Goal: Information Seeking & Learning: Learn about a topic

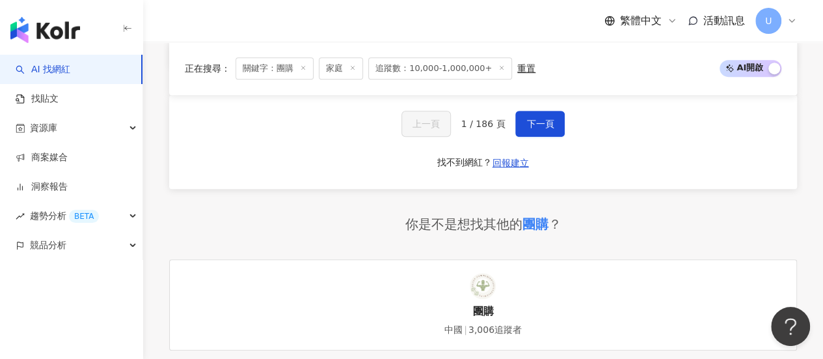
scroll to position [2668, 0]
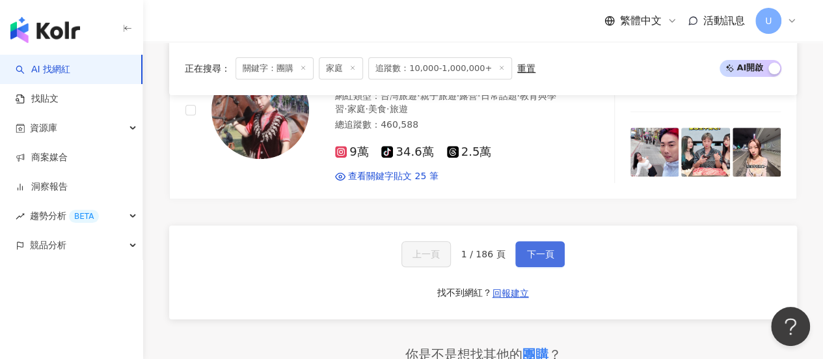
click at [543, 249] on span "下一頁" at bounding box center [539, 254] width 27 height 10
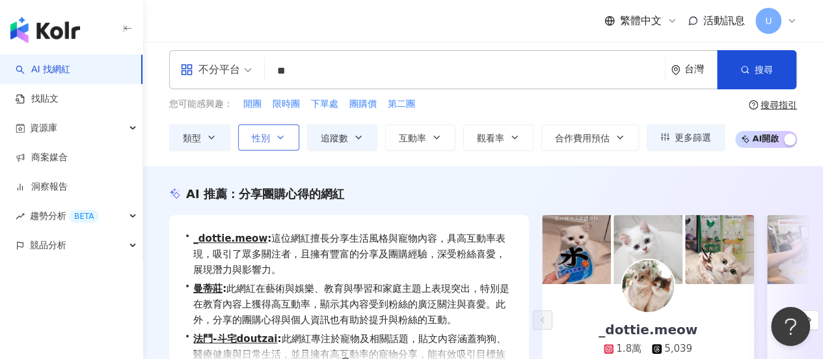
scroll to position [0, 0]
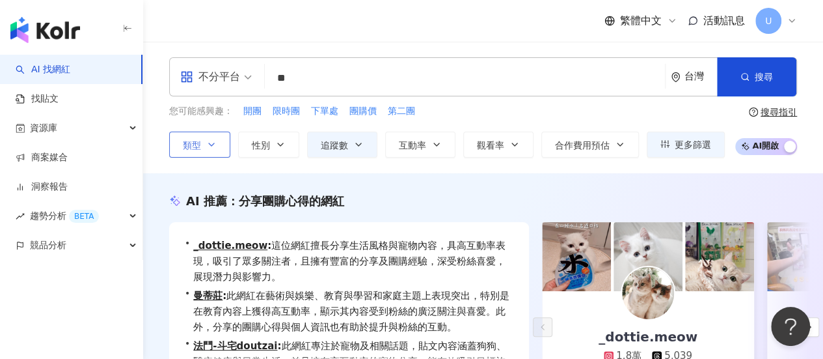
click at [209, 144] on icon "button" at bounding box center [211, 144] width 10 height 10
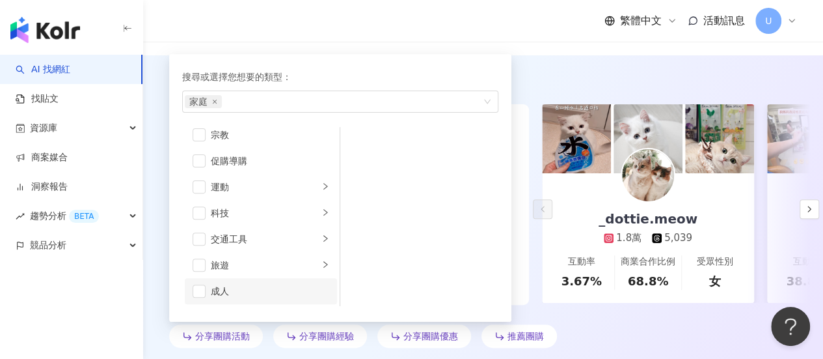
scroll to position [130, 0]
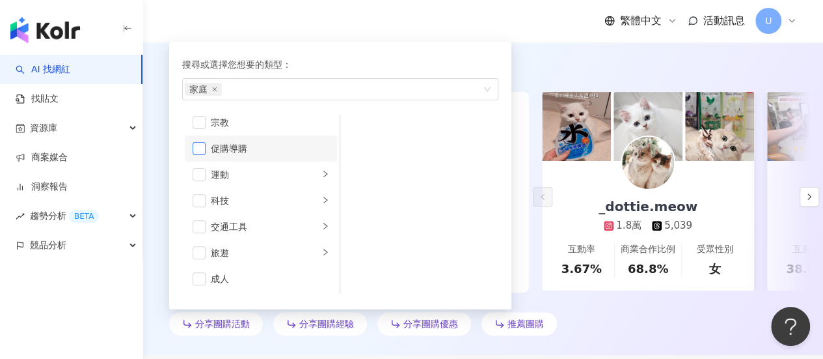
click at [197, 142] on span "button" at bounding box center [199, 148] width 13 height 13
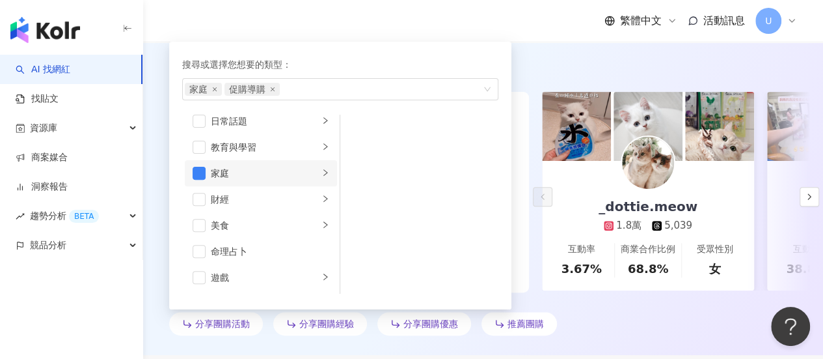
scroll to position [60, 0]
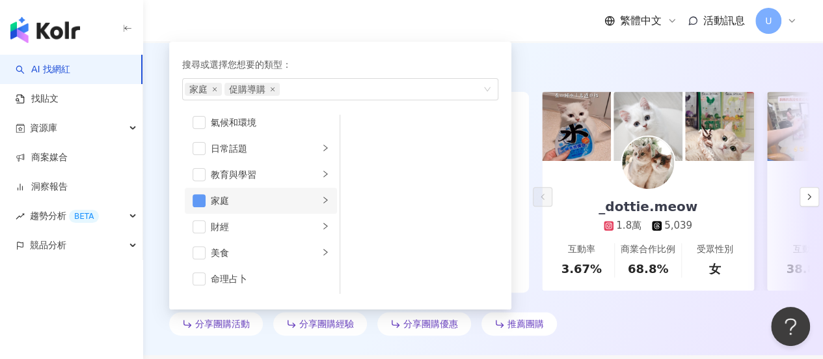
click at [196, 198] on span "button" at bounding box center [199, 200] width 13 height 13
click at [561, 43] on div "AI 推薦 ： 分享團購心得的網紅 • _dottie.meow : 這位網紅擅長分享生活風格與寵物內容，具高互動率表現，吸引了眾多關注者，且擁有豐富的分享及…" at bounding box center [483, 199] width 680 height 312
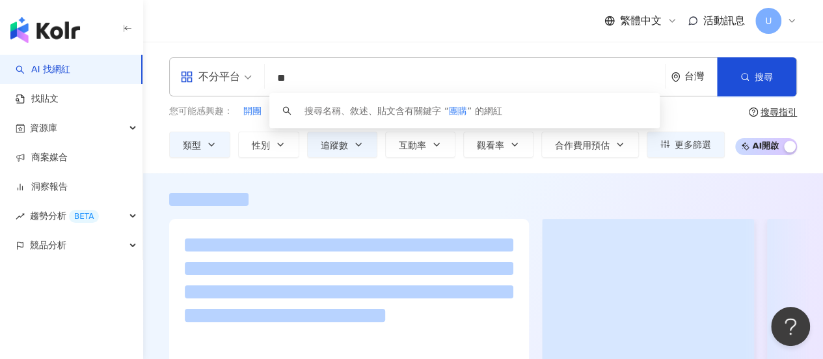
type input "*"
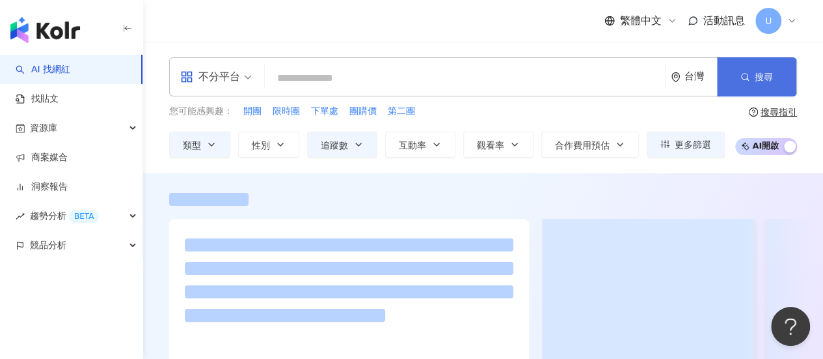
click at [745, 87] on button "搜尋" at bounding box center [756, 76] width 79 height 39
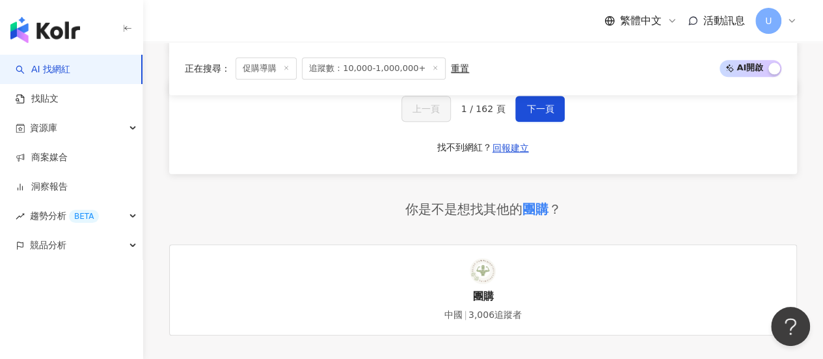
scroll to position [2863, 0]
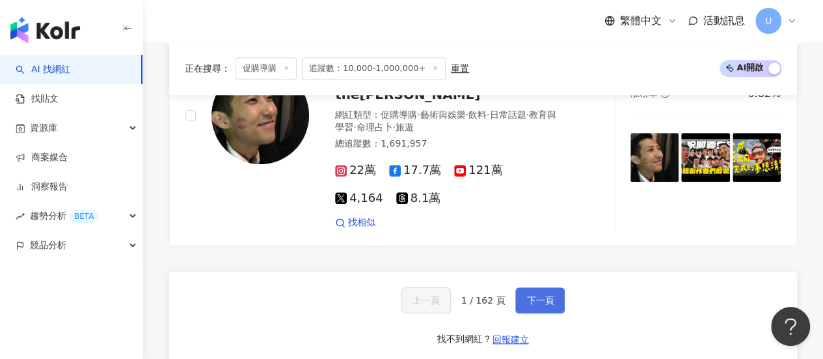
click at [541, 287] on button "下一頁" at bounding box center [539, 300] width 49 height 26
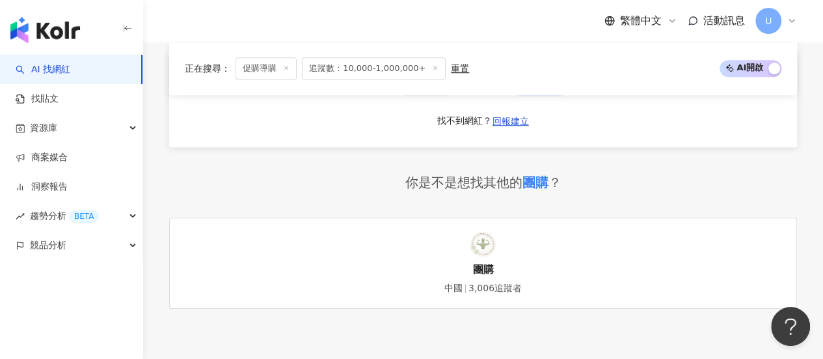
scroll to position [2900, 0]
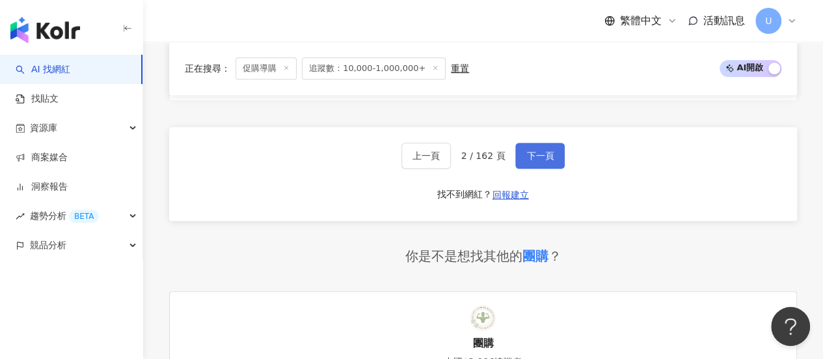
click at [541, 150] on span "下一頁" at bounding box center [539, 155] width 27 height 10
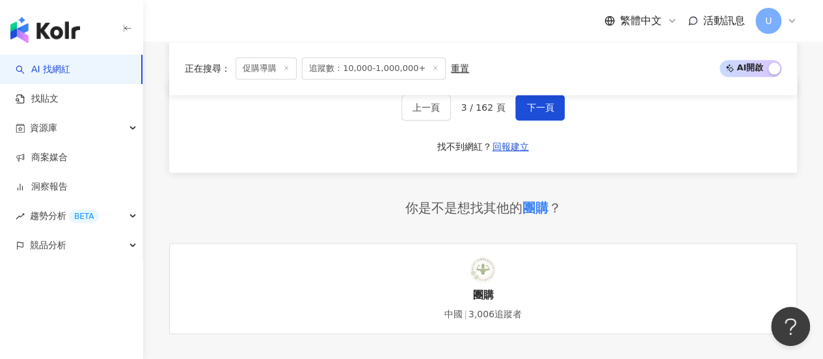
scroll to position [2925, 0]
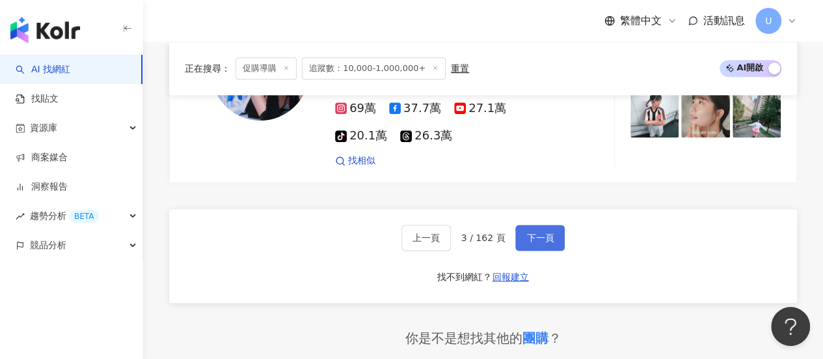
click at [554, 224] on button "下一頁" at bounding box center [539, 237] width 49 height 26
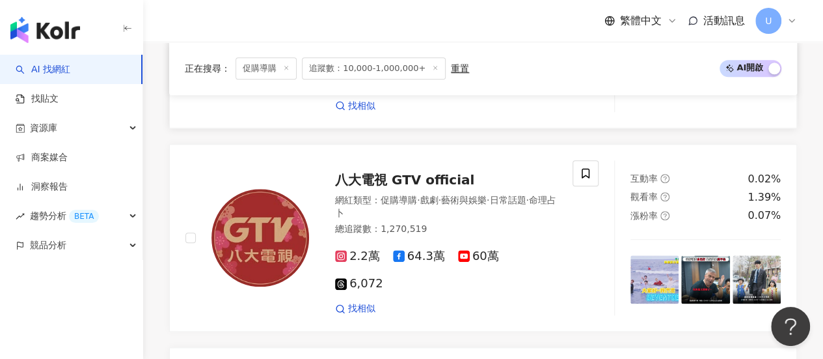
scroll to position [771, 0]
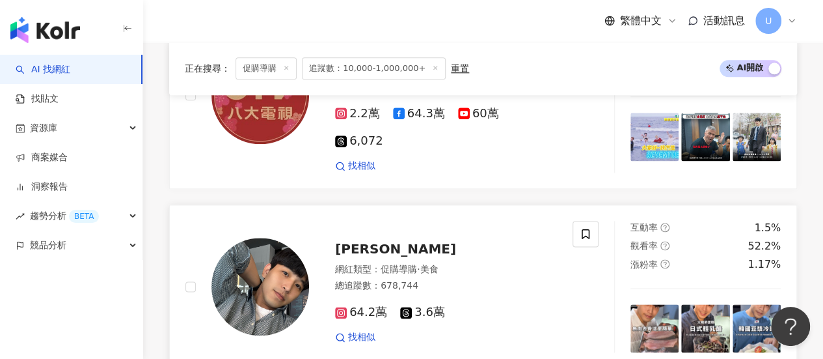
click at [433, 221] on div "許育源 網紅類型 ： 促購導購 · 美食 總追蹤數 ： 678,744 64.2萬 3.6萬 找相似" at bounding box center [378, 287] width 387 height 132
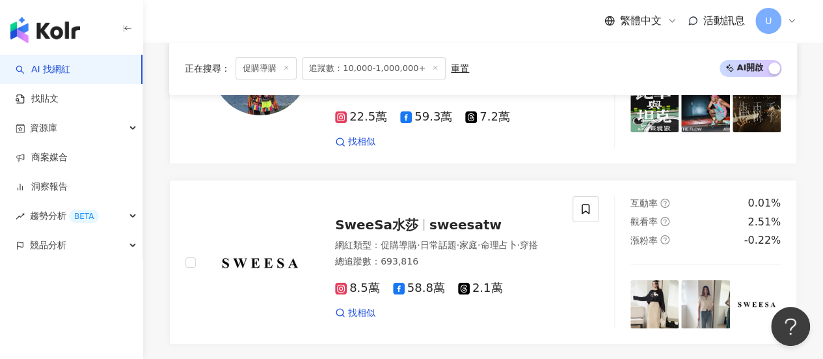
scroll to position [2593, 0]
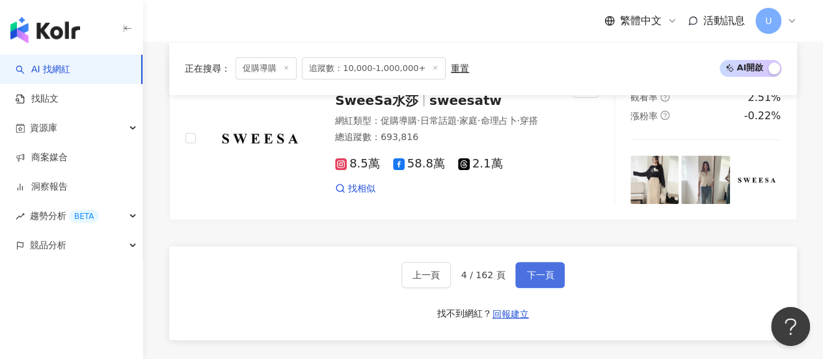
click at [531, 269] on span "下一頁" at bounding box center [539, 274] width 27 height 10
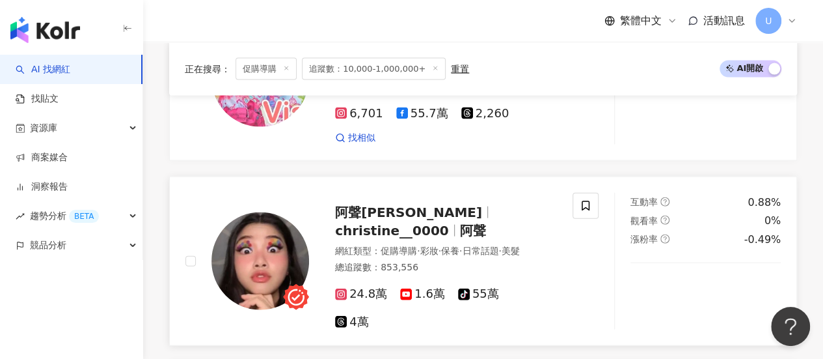
scroll to position [1323, 0]
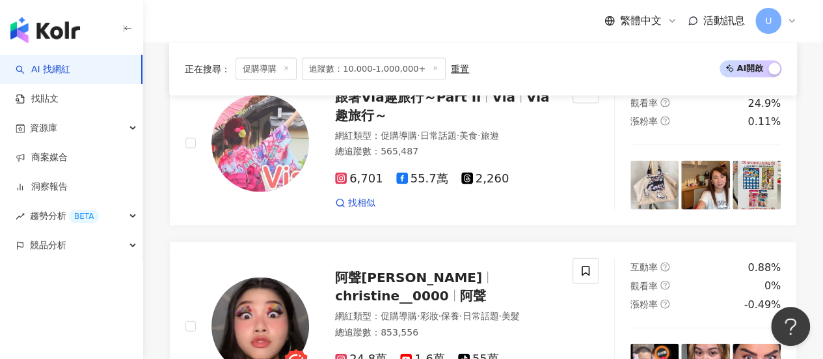
drag, startPoint x: 422, startPoint y: 226, endPoint x: 316, endPoint y: 188, distance: 112.6
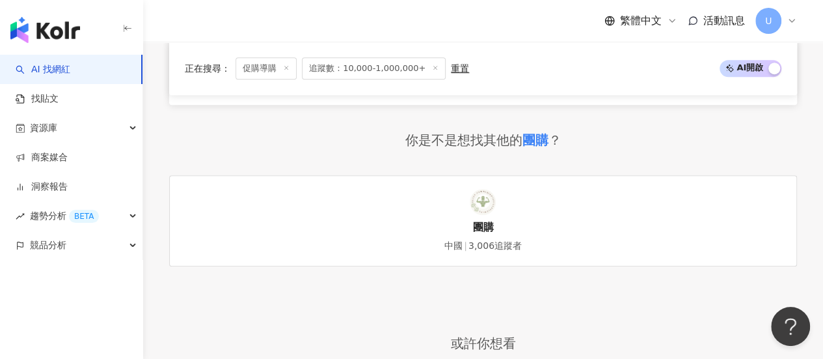
scroll to position [2690, 0]
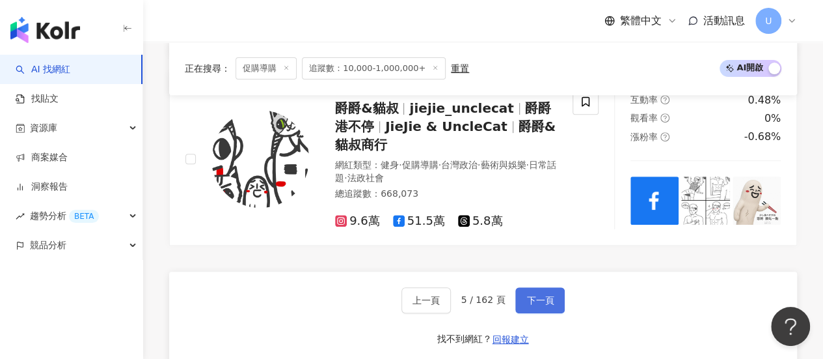
click at [535, 295] on span "下一頁" at bounding box center [539, 300] width 27 height 10
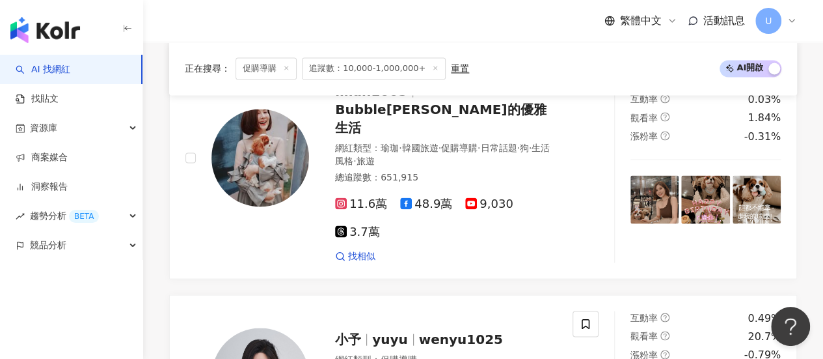
scroll to position [1023, 0]
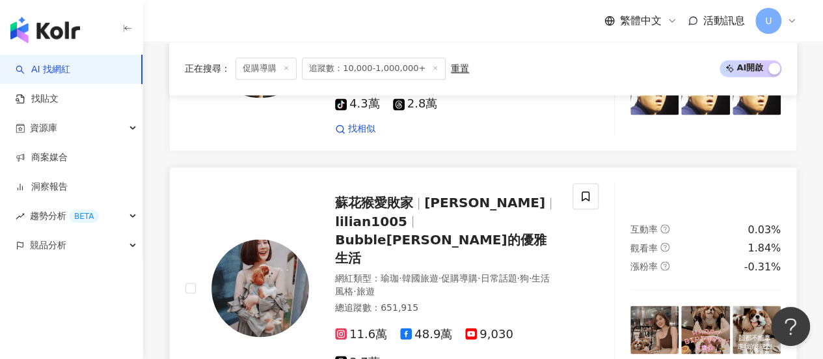
drag, startPoint x: 484, startPoint y: 215, endPoint x: 424, endPoint y: 218, distance: 59.9
click at [424, 231] on span "Bubble麻麻的優雅生活" at bounding box center [440, 248] width 211 height 34
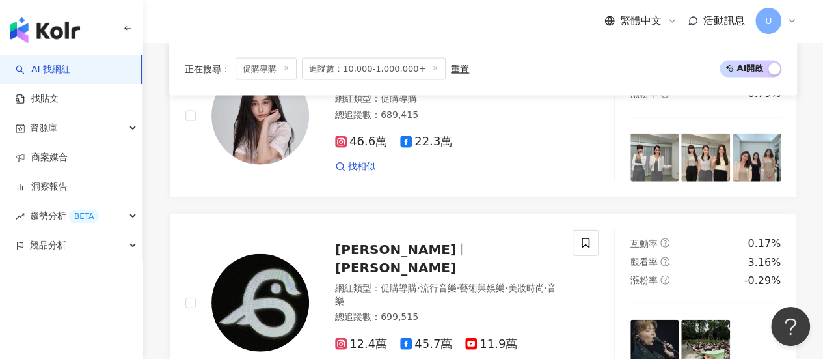
scroll to position [1798, 0]
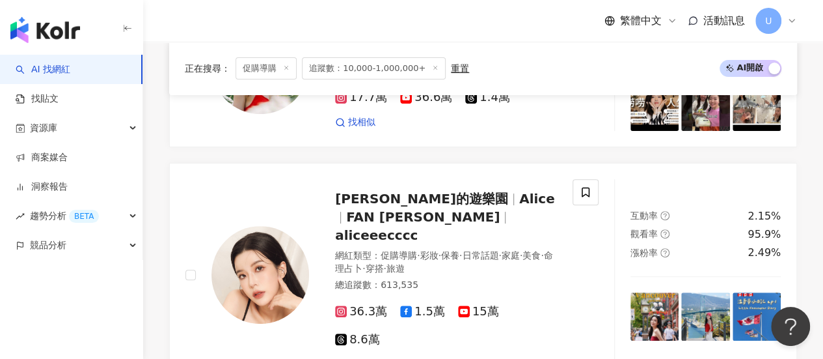
scroll to position [2651, 0]
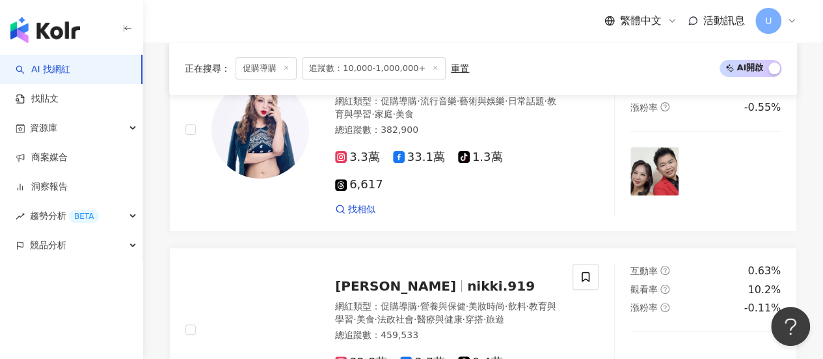
scroll to position [2735, 0]
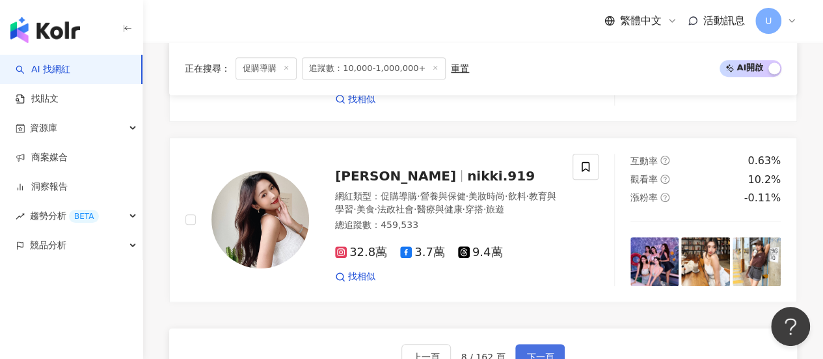
click at [522, 344] on button "下一頁" at bounding box center [539, 357] width 49 height 26
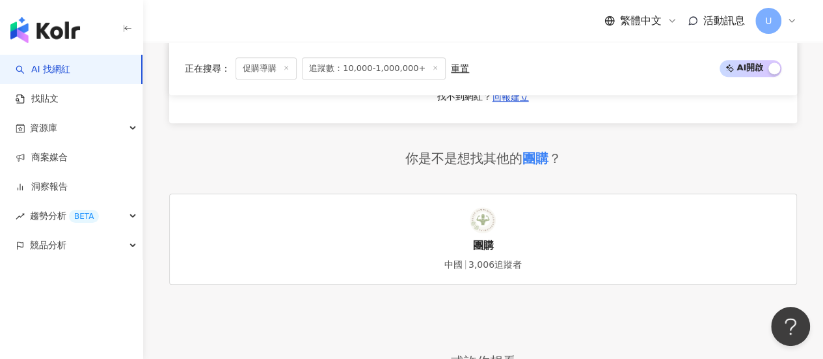
scroll to position [2639, 0]
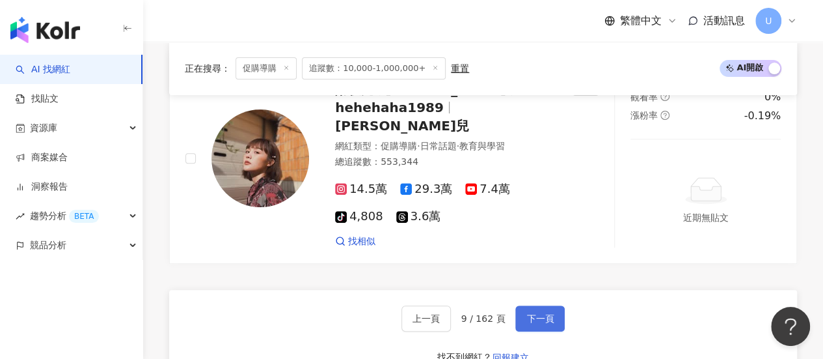
click at [527, 313] on span "下一頁" at bounding box center [539, 318] width 27 height 10
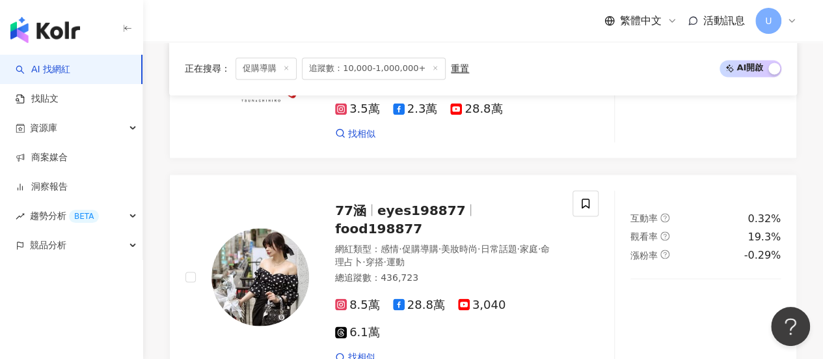
scroll to position [2591, 0]
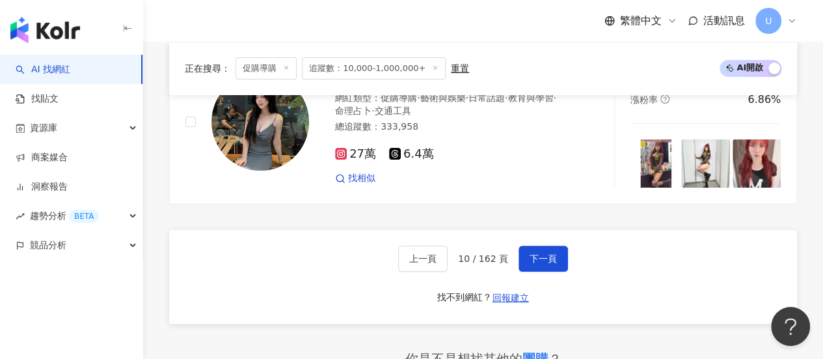
click at [538, 253] on span "下一頁" at bounding box center [543, 258] width 27 height 10
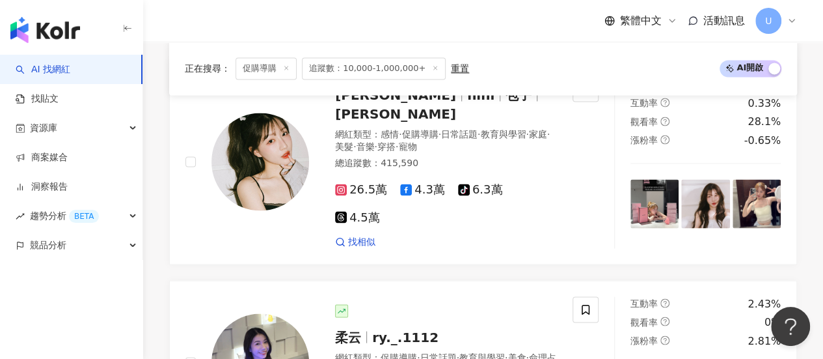
scroll to position [2707, 0]
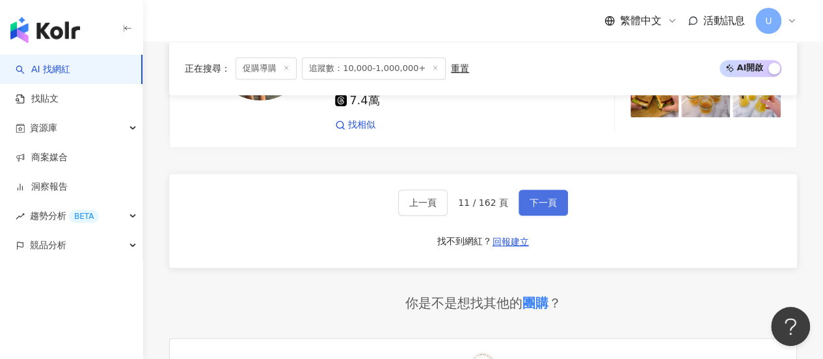
scroll to position [2733, 0]
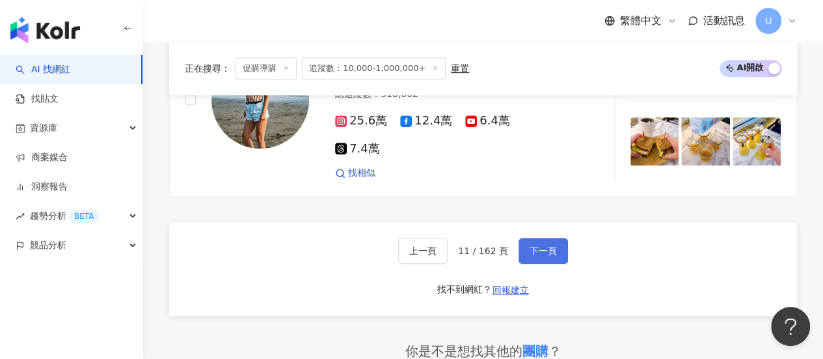
click at [549, 237] on button "下一頁" at bounding box center [543, 250] width 49 height 26
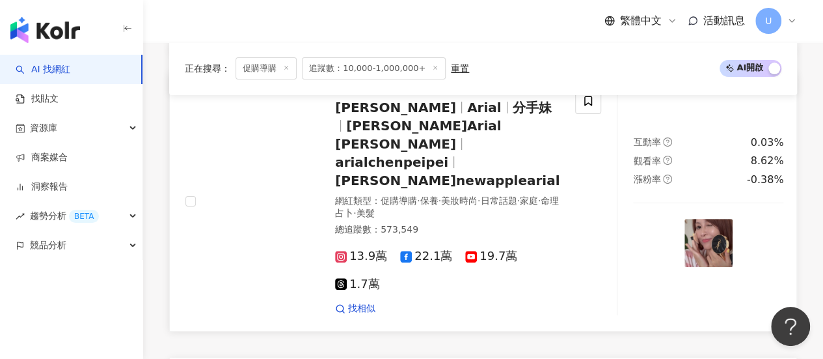
scroll to position [2591, 0]
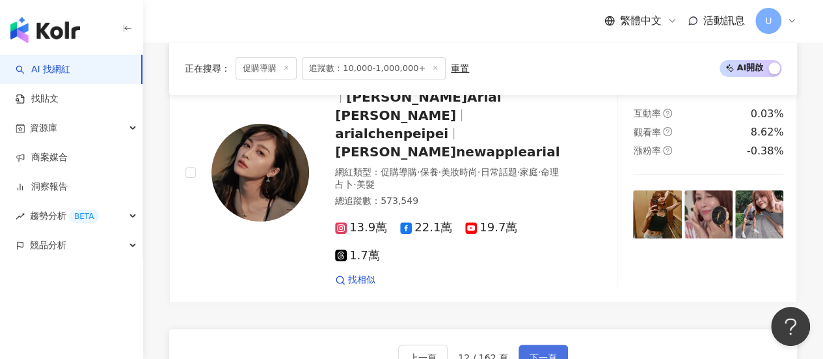
click at [557, 344] on button "下一頁" at bounding box center [543, 357] width 49 height 26
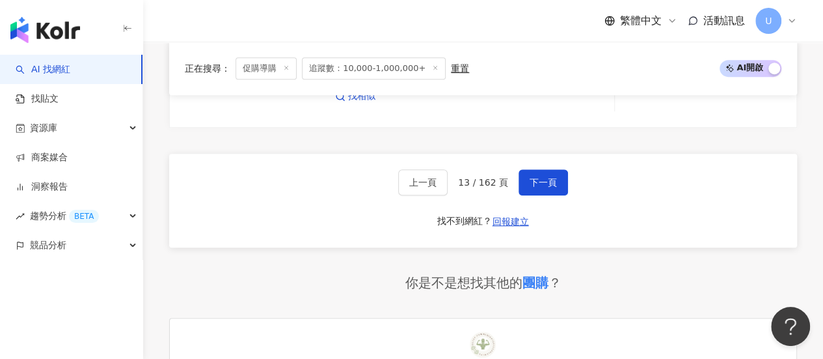
scroll to position [2771, 0]
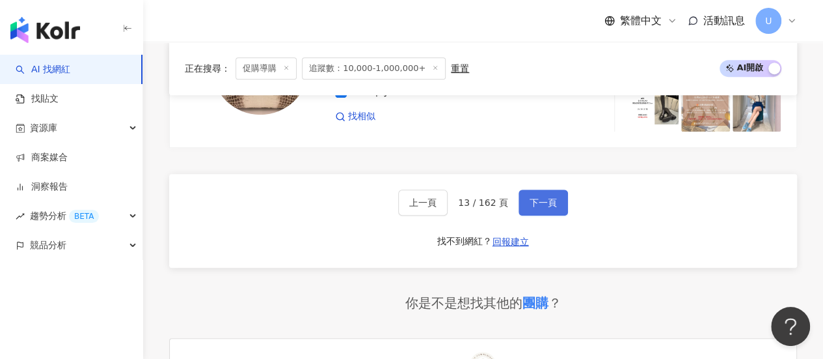
click at [541, 197] on span "下一頁" at bounding box center [543, 202] width 27 height 10
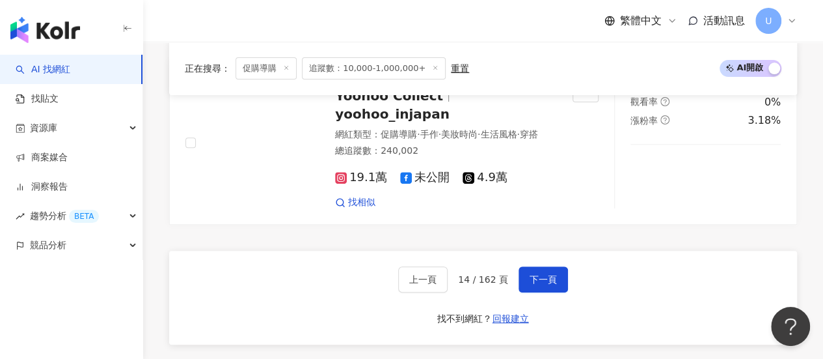
scroll to position [2582, 0]
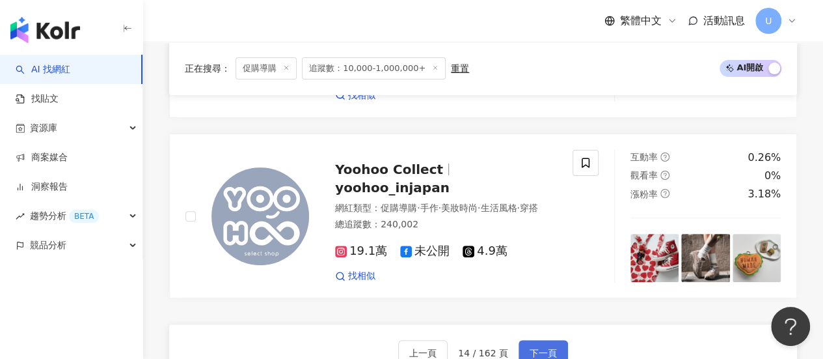
click at [552, 347] on span "下一頁" at bounding box center [543, 352] width 27 height 10
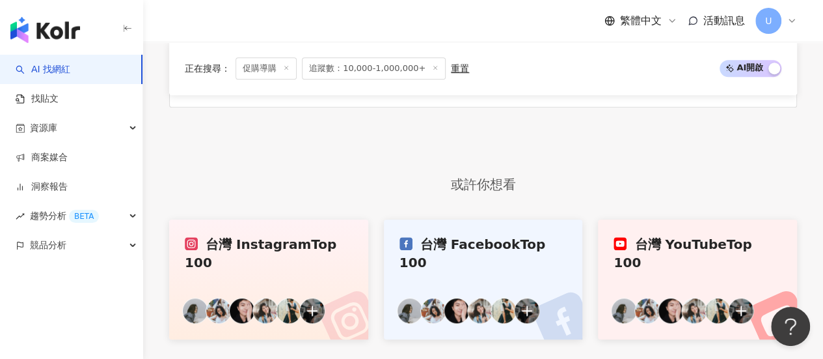
scroll to position [2626, 0]
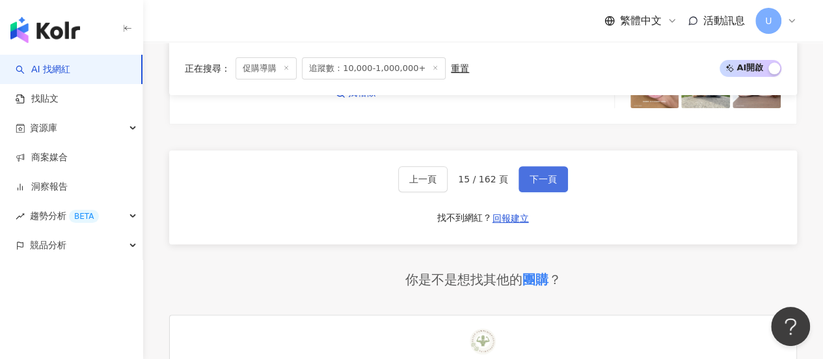
click at [543, 174] on span "下一頁" at bounding box center [543, 179] width 27 height 10
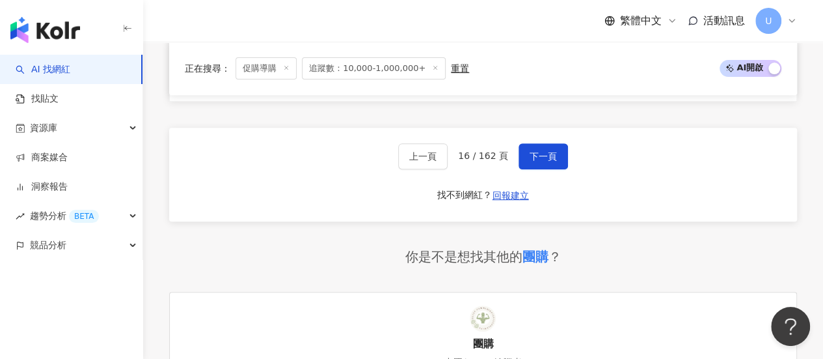
scroll to position [2493, 0]
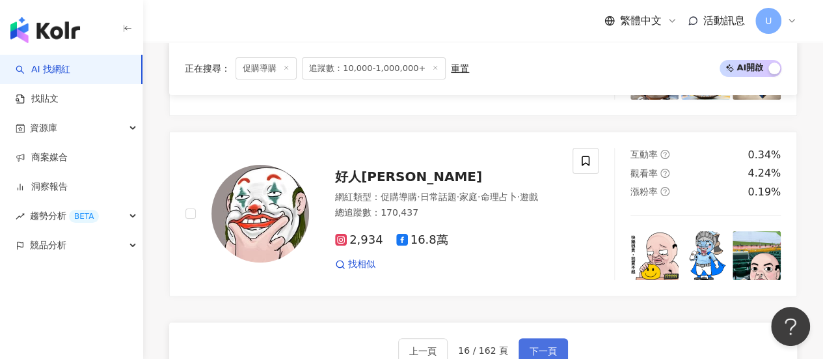
click at [537, 346] on span "下一頁" at bounding box center [543, 351] width 27 height 10
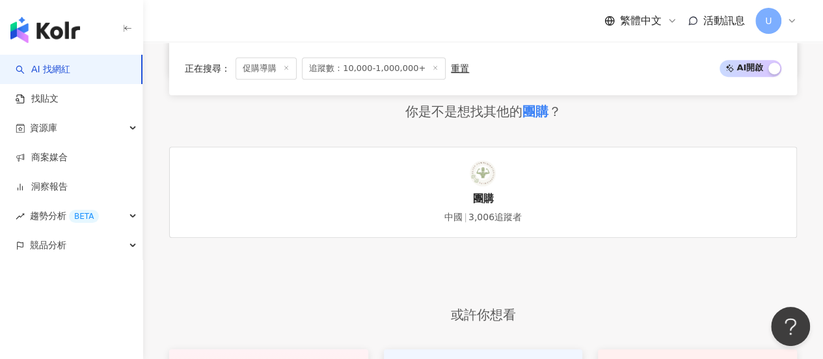
scroll to position [2602, 0]
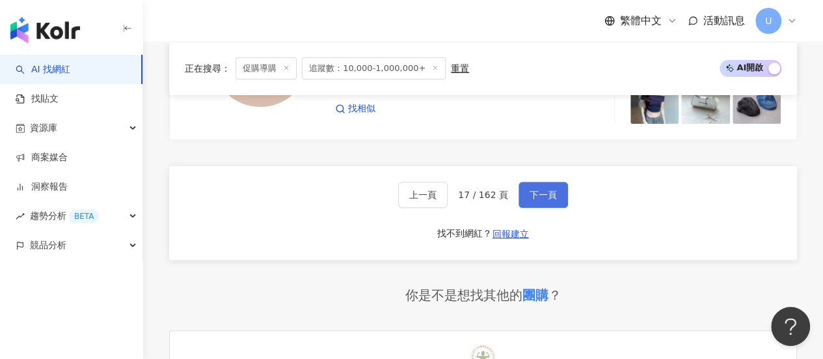
click at [530, 189] on span "下一頁" at bounding box center [543, 194] width 27 height 10
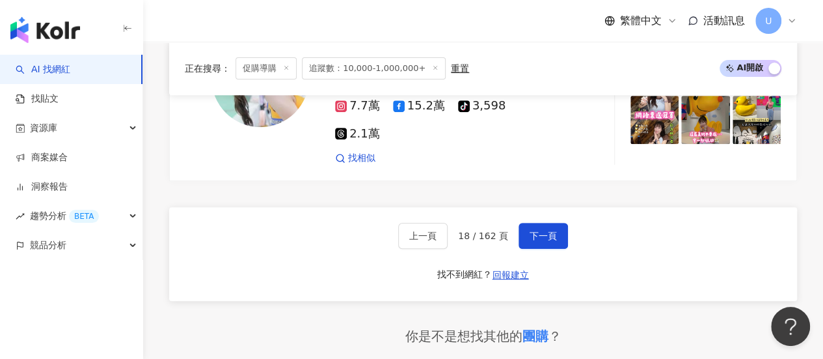
scroll to position [2683, 0]
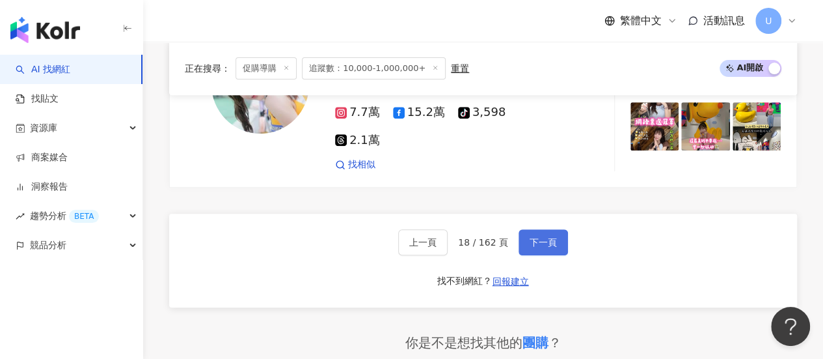
click at [555, 229] on button "下一頁" at bounding box center [543, 242] width 49 height 26
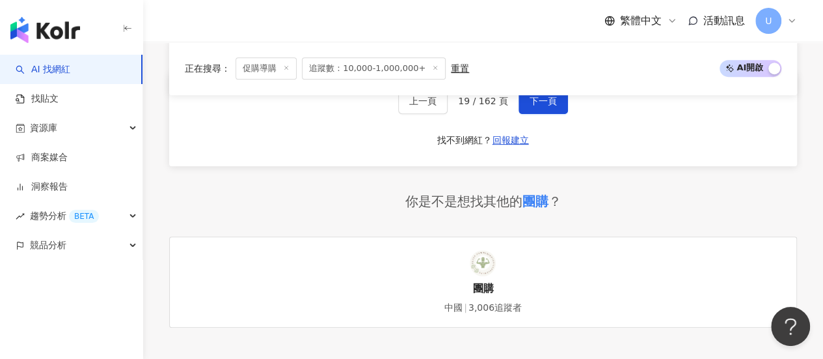
scroll to position [2565, 0]
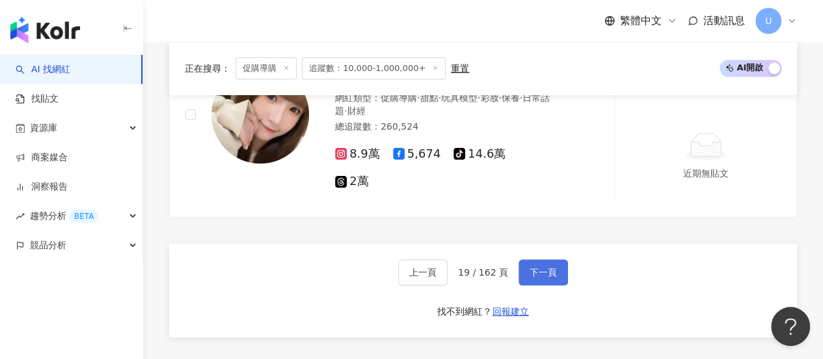
click at [544, 259] on button "下一頁" at bounding box center [543, 272] width 49 height 26
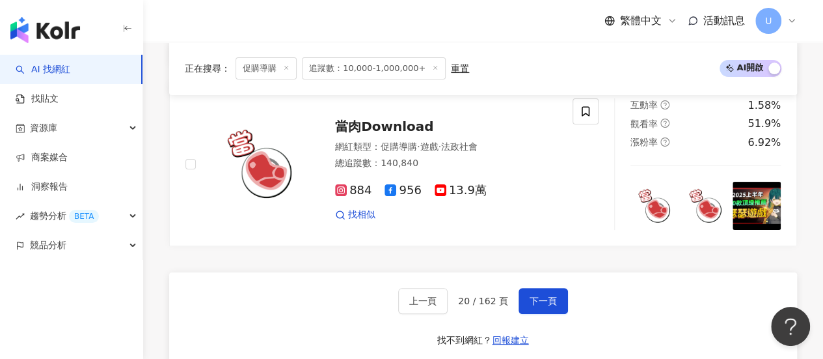
scroll to position [2479, 0]
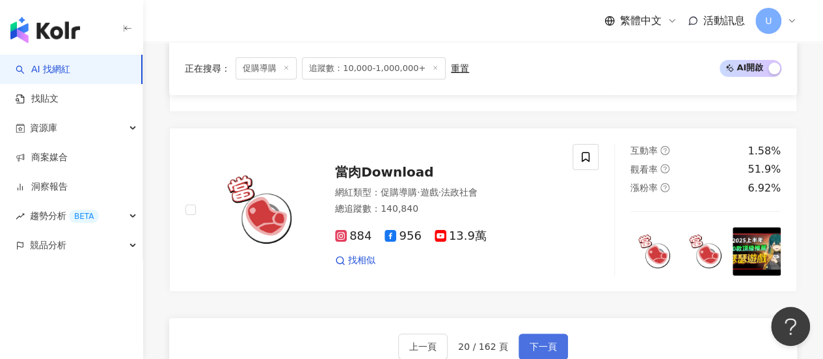
click at [544, 341] on span "下一頁" at bounding box center [543, 346] width 27 height 10
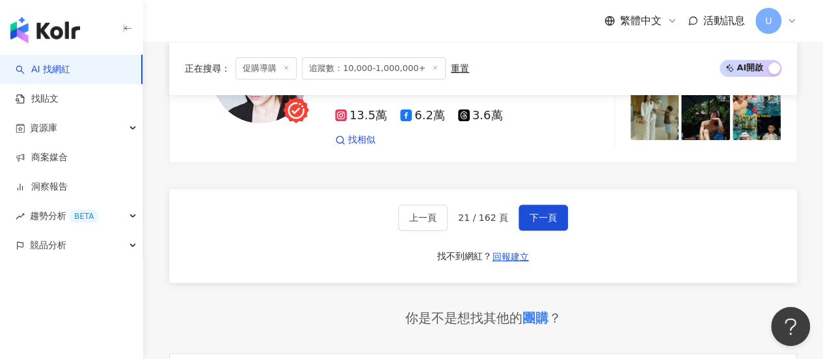
scroll to position [2605, 0]
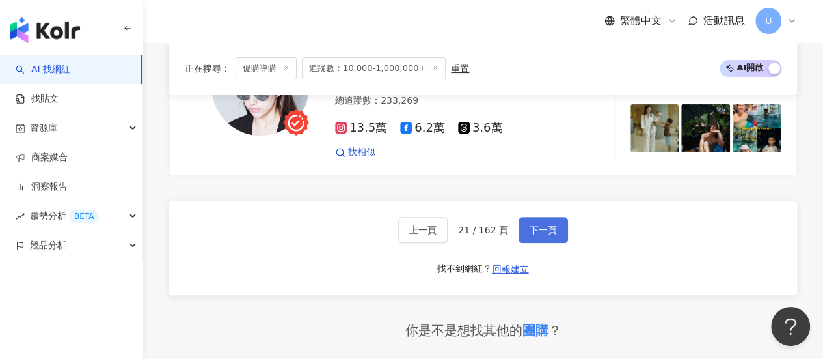
click at [557, 217] on button "下一頁" at bounding box center [543, 230] width 49 height 26
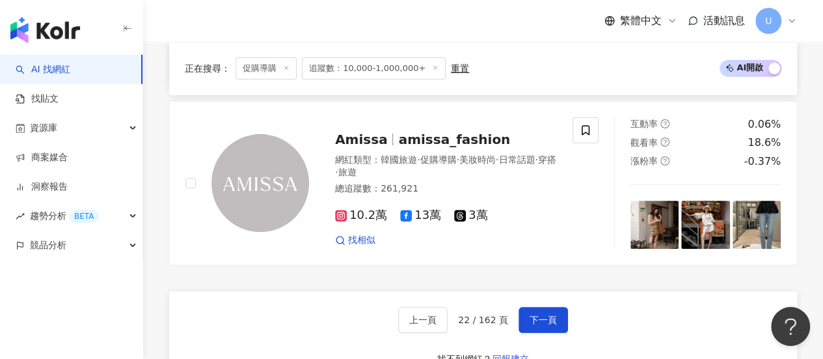
scroll to position [2556, 0]
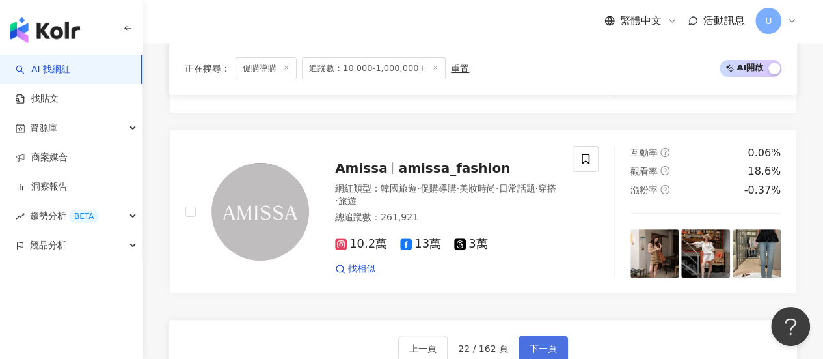
click at [522, 335] on button "下一頁" at bounding box center [543, 348] width 49 height 26
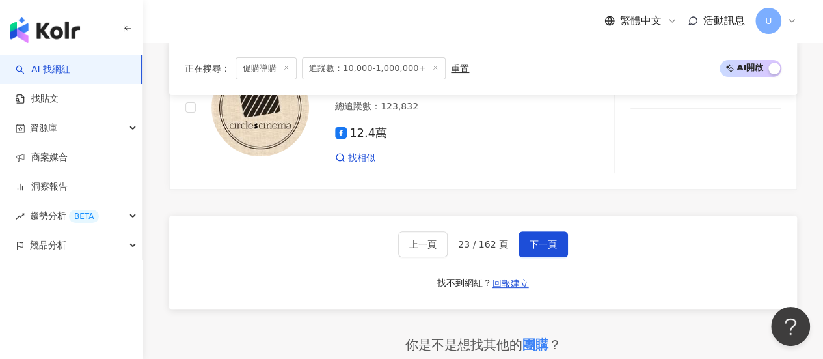
scroll to position [2566, 0]
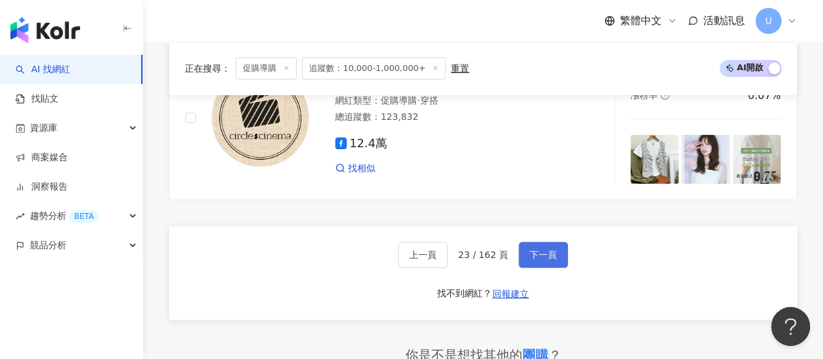
click at [549, 249] on span "下一頁" at bounding box center [543, 254] width 27 height 10
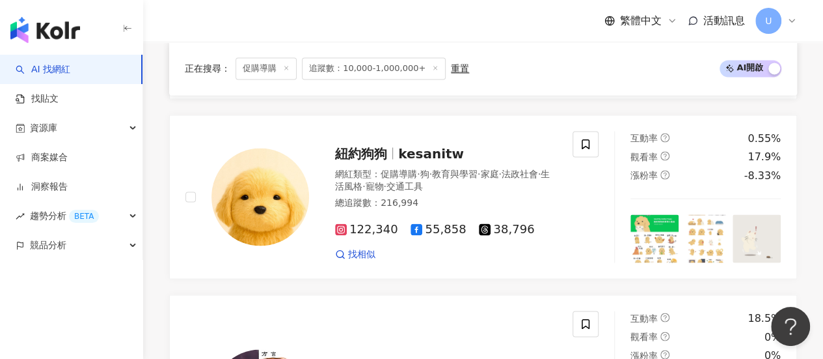
scroll to position [2540, 0]
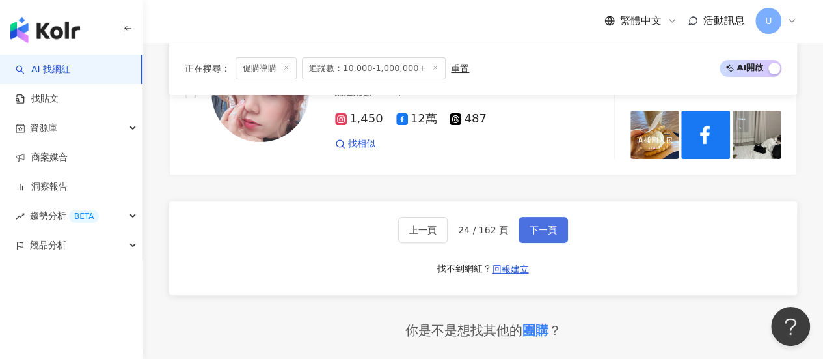
click at [547, 227] on span "下一頁" at bounding box center [543, 229] width 27 height 10
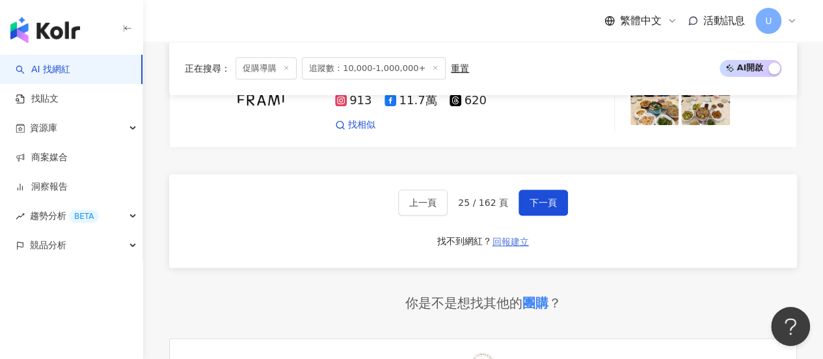
scroll to position [2631, 0]
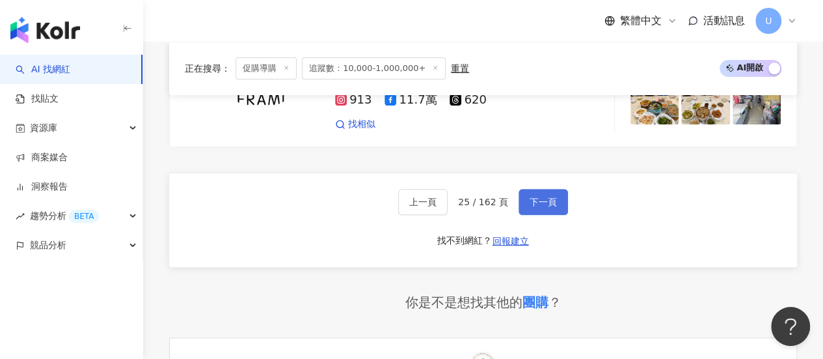
click at [530, 197] on span "下一頁" at bounding box center [543, 202] width 27 height 10
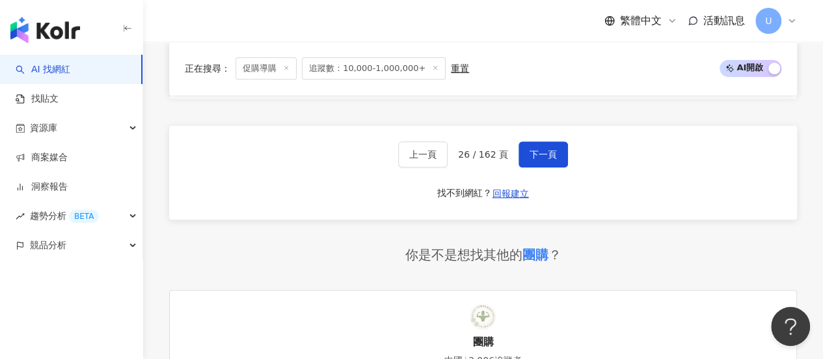
scroll to position [2621, 0]
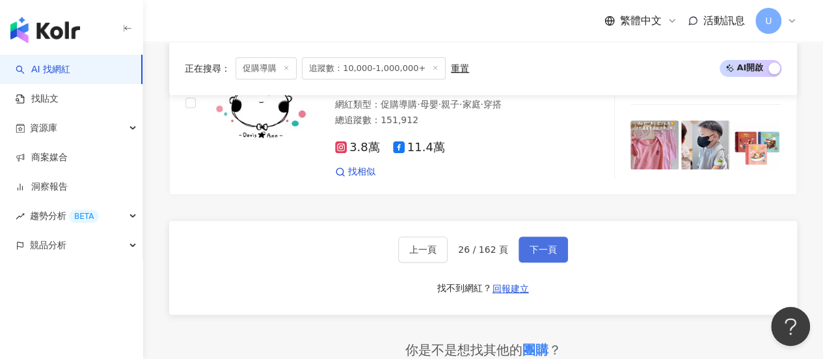
click at [530, 244] on span "下一頁" at bounding box center [543, 249] width 27 height 10
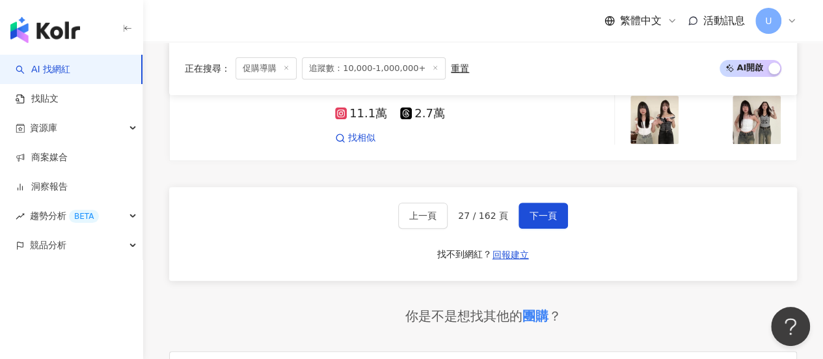
scroll to position [2566, 0]
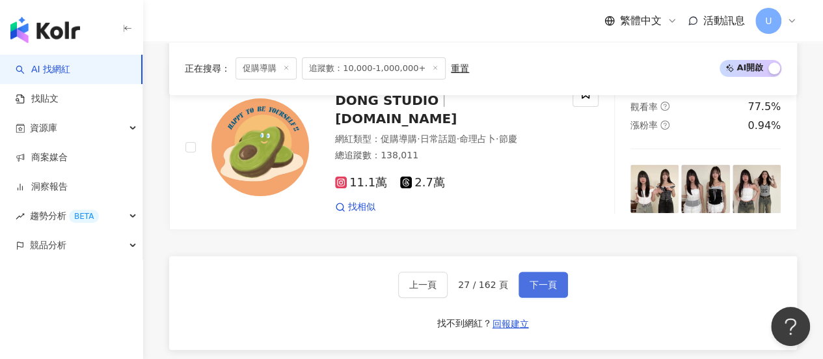
click at [530, 279] on span "下一頁" at bounding box center [543, 284] width 27 height 10
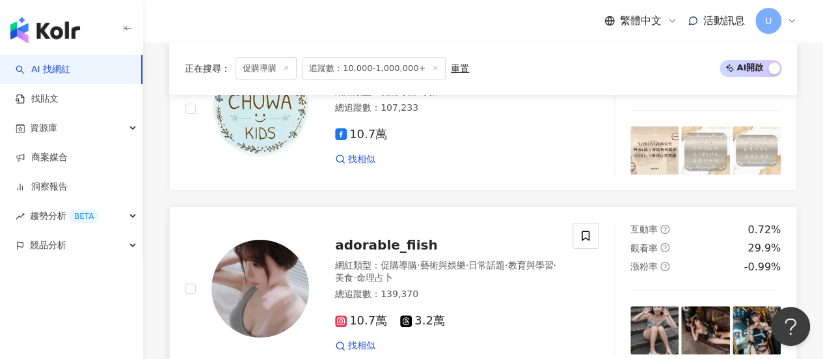
scroll to position [2631, 0]
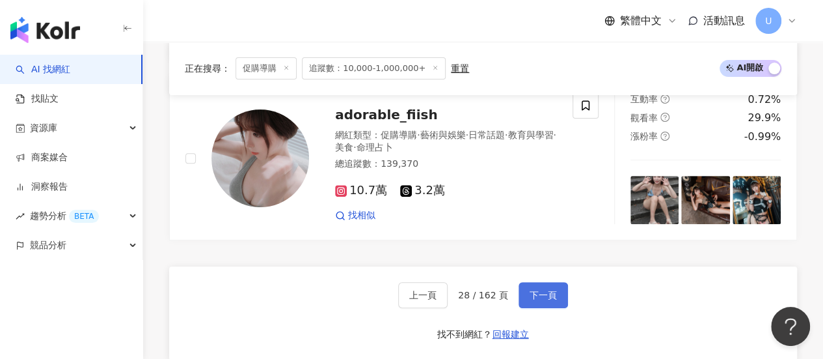
click at [531, 290] on span "下一頁" at bounding box center [543, 295] width 27 height 10
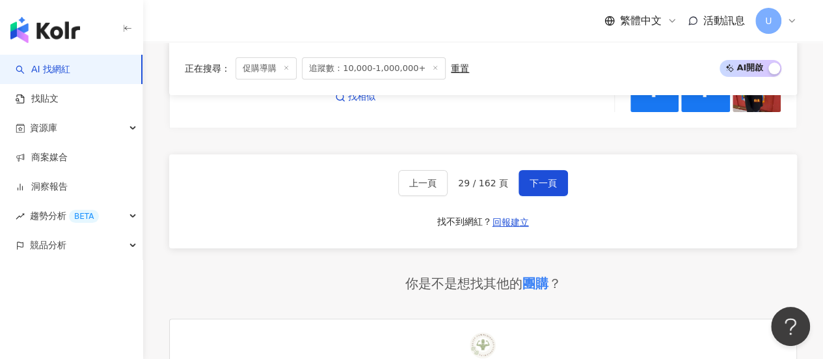
scroll to position [2505, 0]
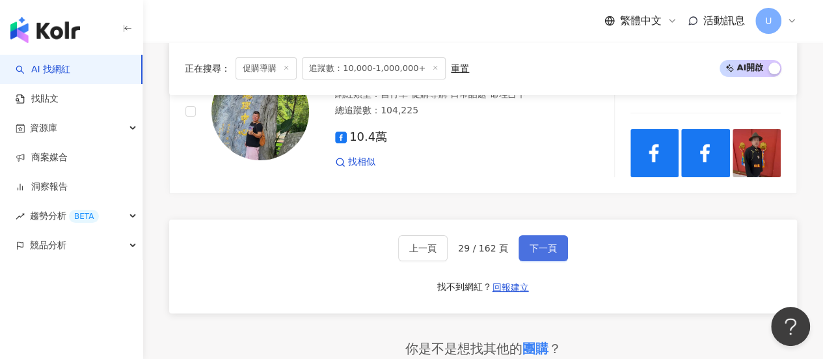
click at [536, 243] on span "下一頁" at bounding box center [543, 248] width 27 height 10
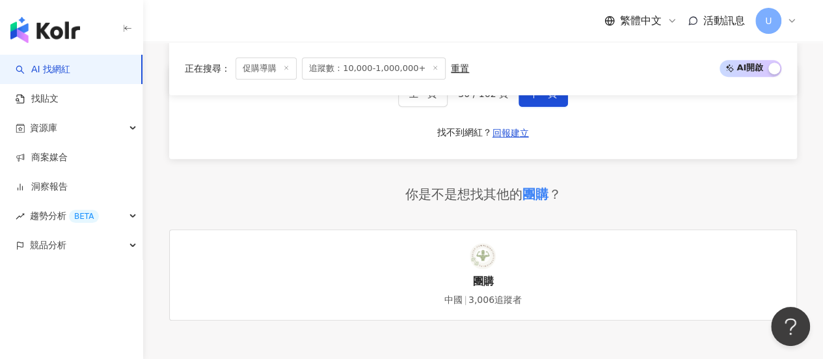
scroll to position [2722, 0]
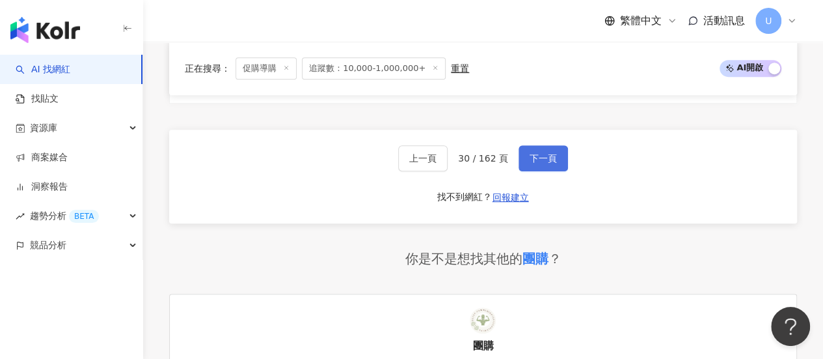
click at [537, 145] on button "下一頁" at bounding box center [543, 158] width 49 height 26
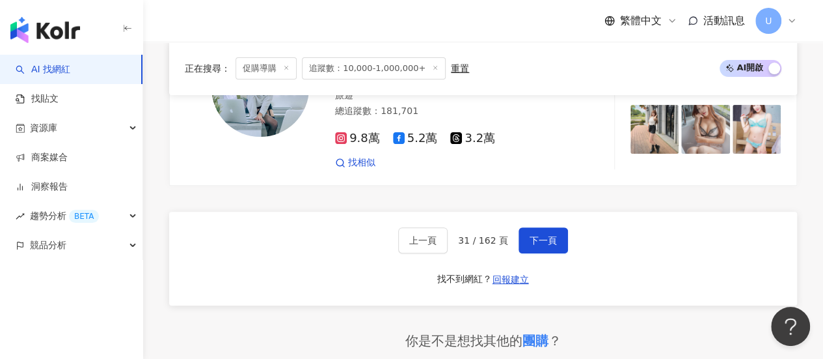
scroll to position [2548, 0]
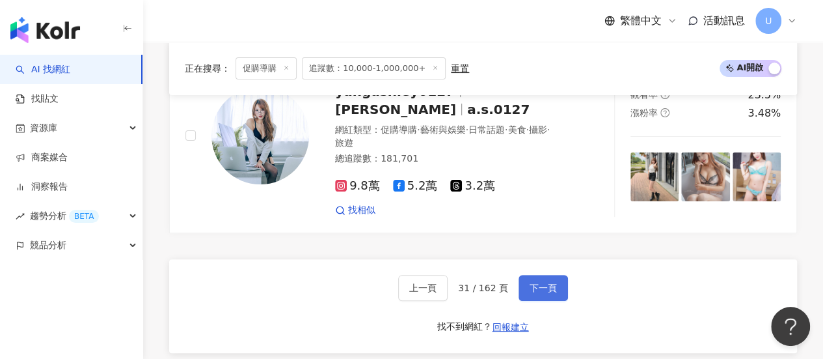
click at [524, 275] on button "下一頁" at bounding box center [543, 288] width 49 height 26
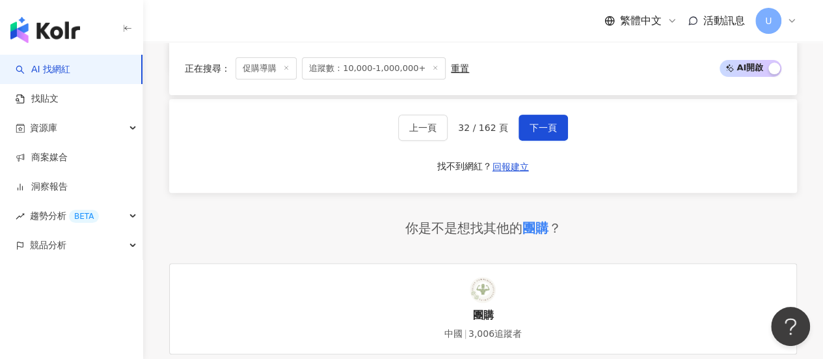
scroll to position [2588, 0]
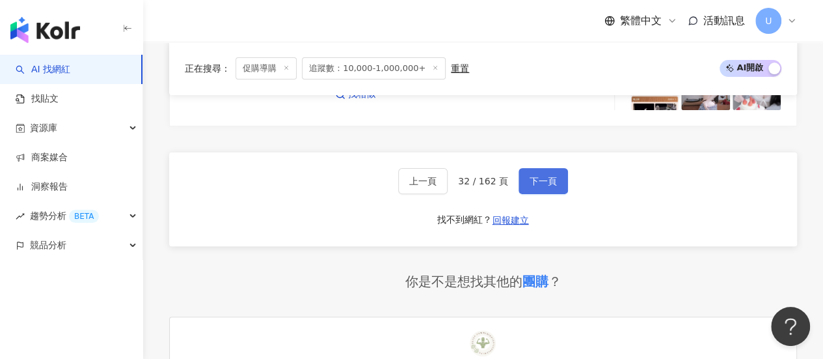
click at [540, 176] on span "下一頁" at bounding box center [543, 181] width 27 height 10
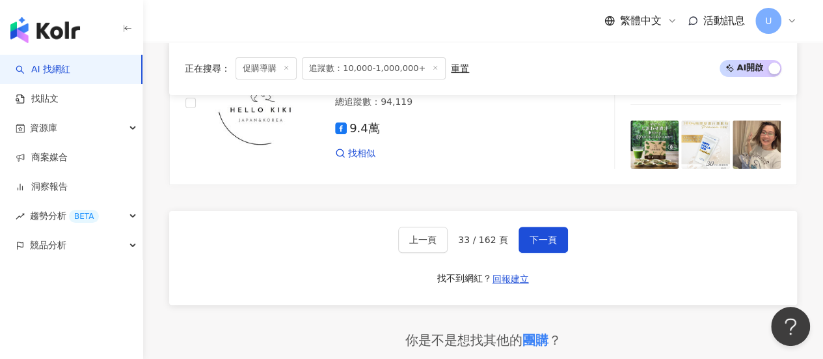
scroll to position [2517, 0]
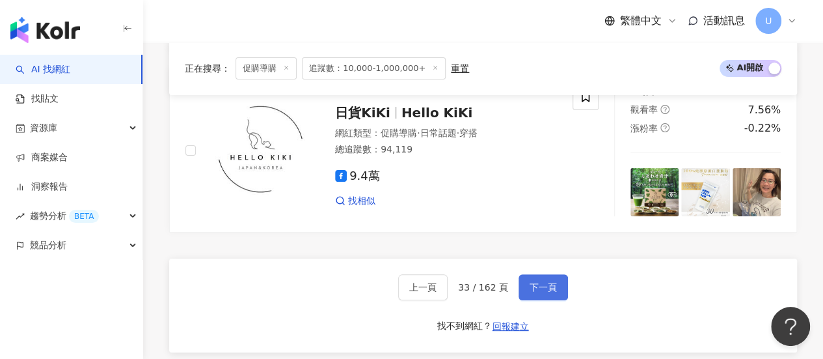
click at [530, 282] on span "下一頁" at bounding box center [543, 287] width 27 height 10
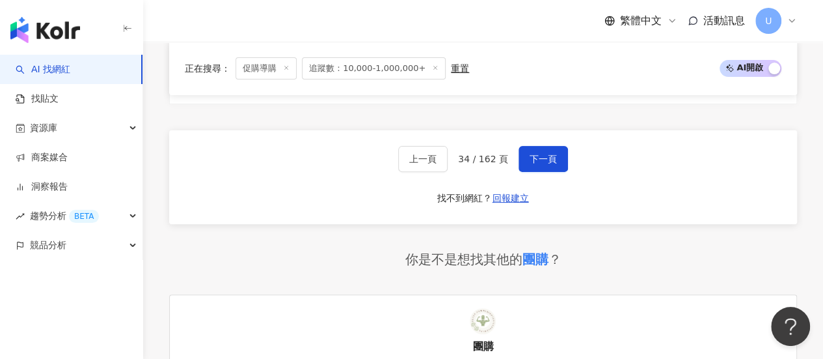
scroll to position [2575, 0]
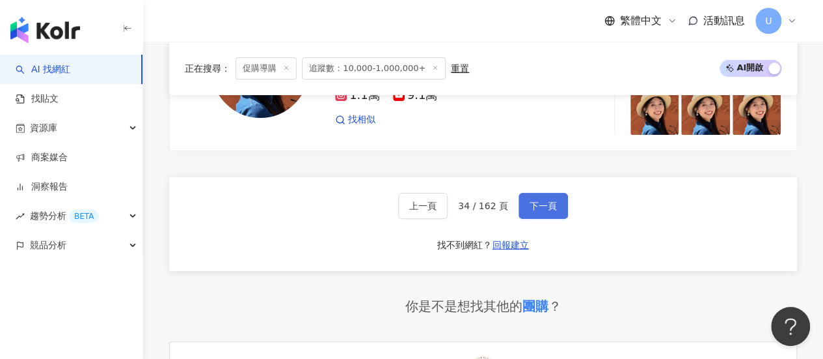
click at [532, 193] on button "下一頁" at bounding box center [543, 206] width 49 height 26
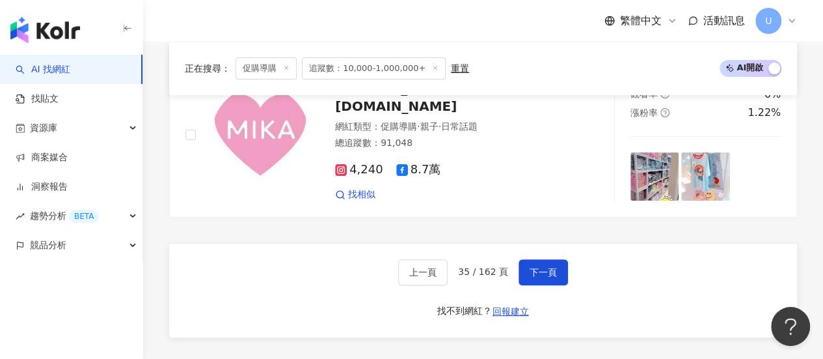
scroll to position [2552, 0]
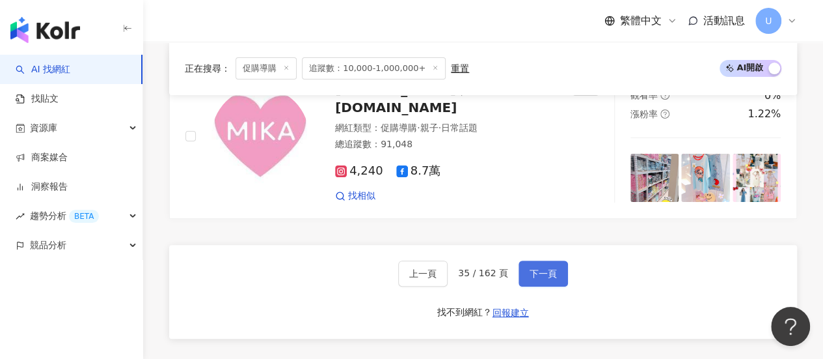
click at [540, 268] on span "下一頁" at bounding box center [543, 273] width 27 height 10
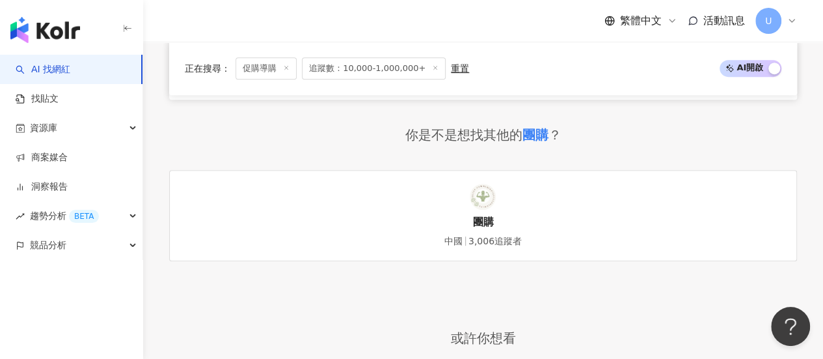
scroll to position [2623, 0]
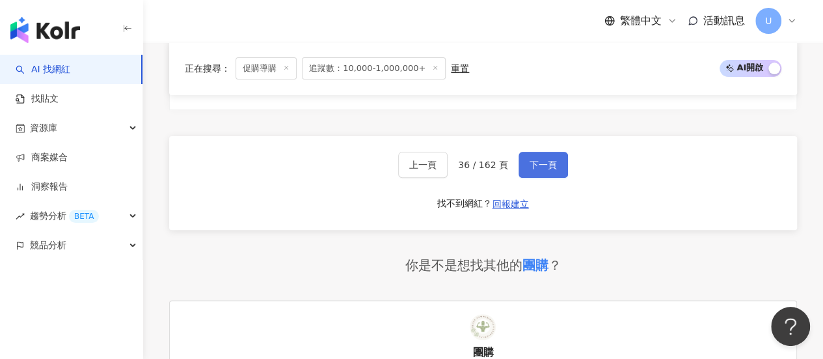
click at [547, 165] on span "下一頁" at bounding box center [543, 164] width 27 height 10
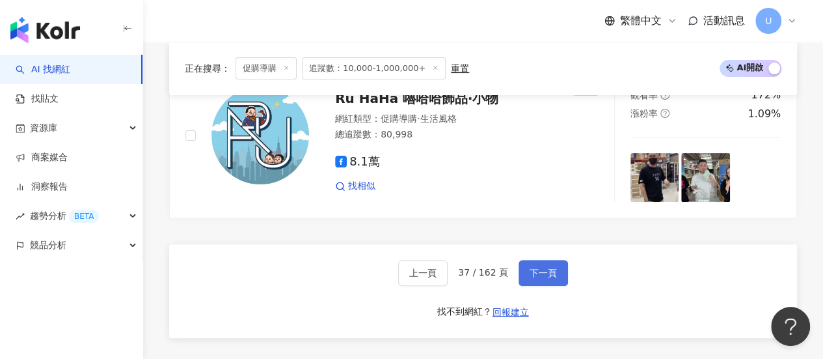
scroll to position [2510, 0]
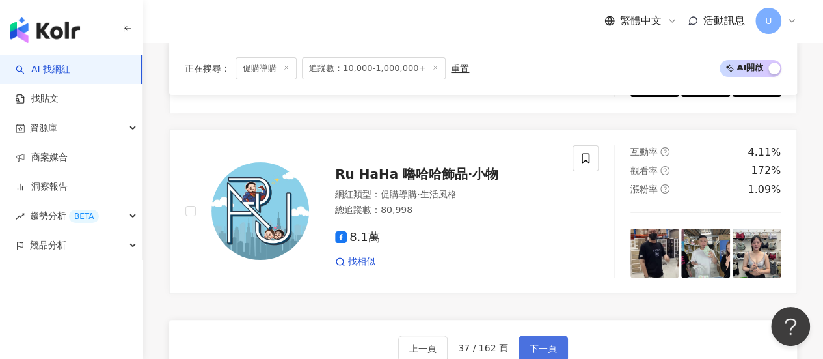
click at [536, 335] on button "下一頁" at bounding box center [543, 348] width 49 height 26
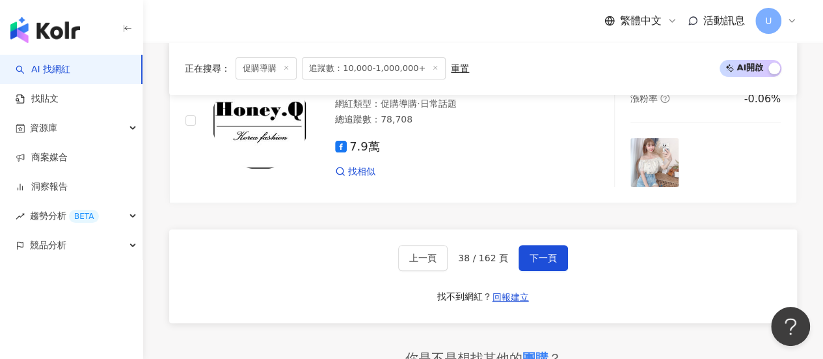
scroll to position [2570, 0]
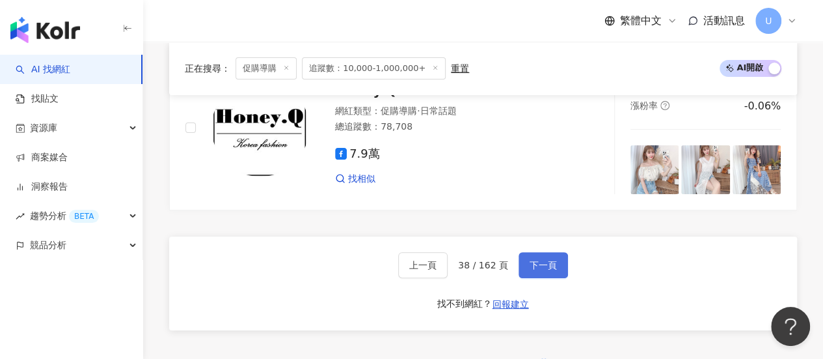
click at [549, 260] on span "下一頁" at bounding box center [543, 265] width 27 height 10
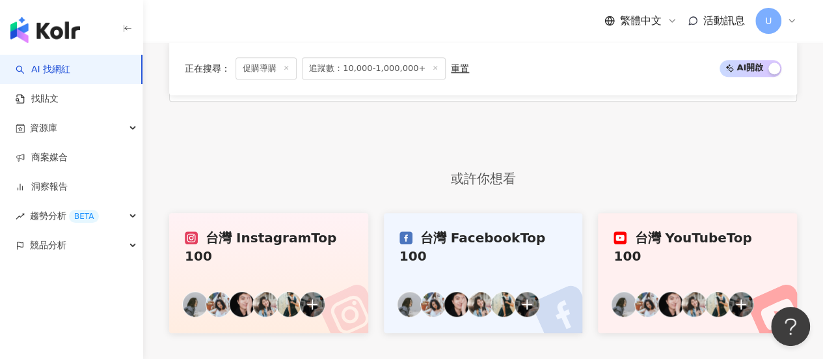
scroll to position [2635, 0]
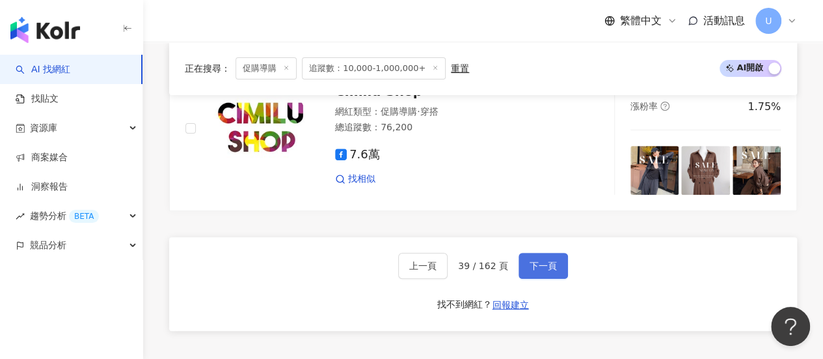
click at [556, 252] on button "下一頁" at bounding box center [543, 265] width 49 height 26
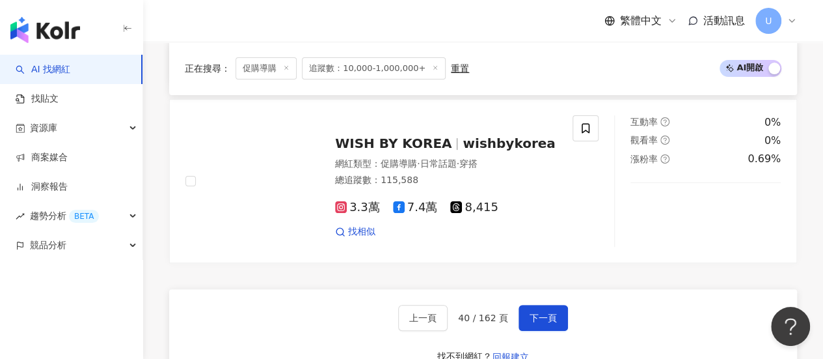
scroll to position [2695, 0]
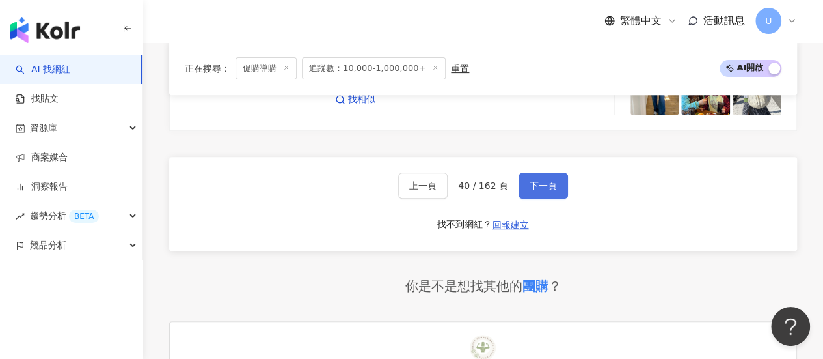
click at [543, 172] on button "下一頁" at bounding box center [543, 185] width 49 height 26
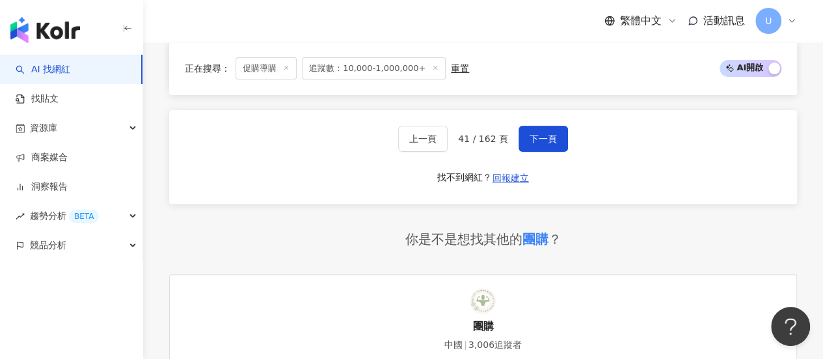
scroll to position [2562, 0]
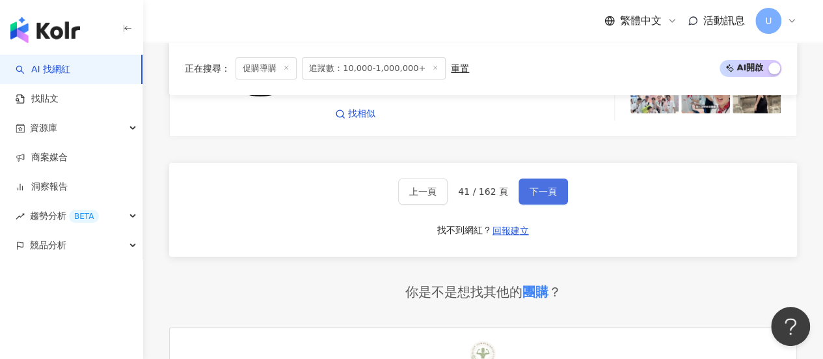
click at [544, 178] on button "下一頁" at bounding box center [543, 191] width 49 height 26
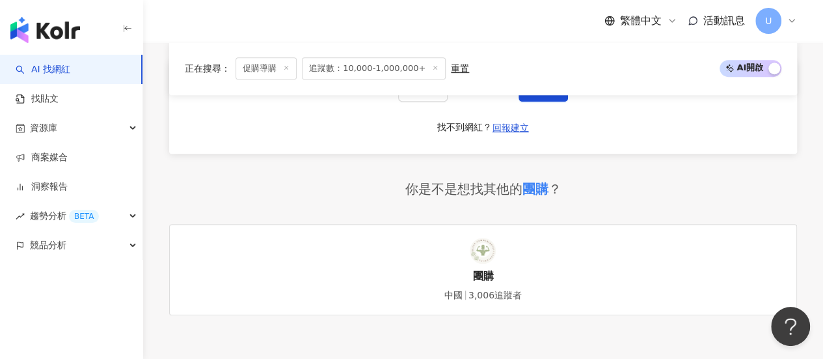
scroll to position [2539, 0]
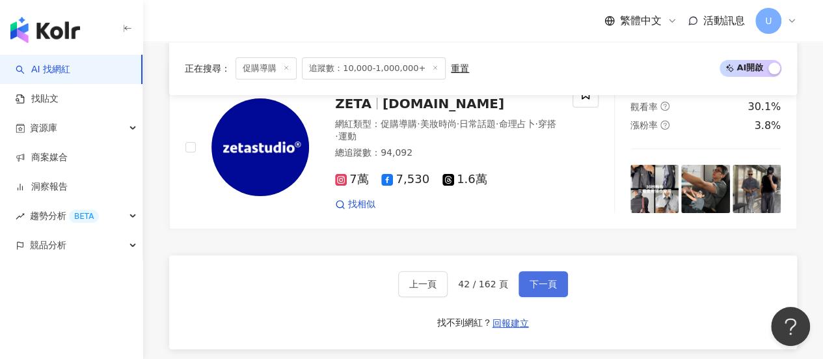
click at [541, 278] on span "下一頁" at bounding box center [543, 283] width 27 height 10
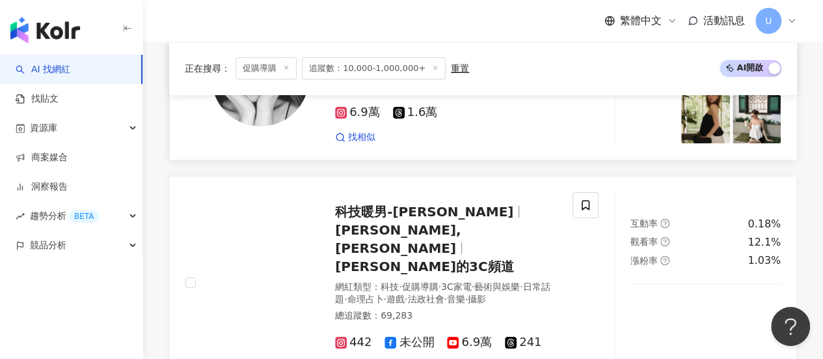
scroll to position [2613, 0]
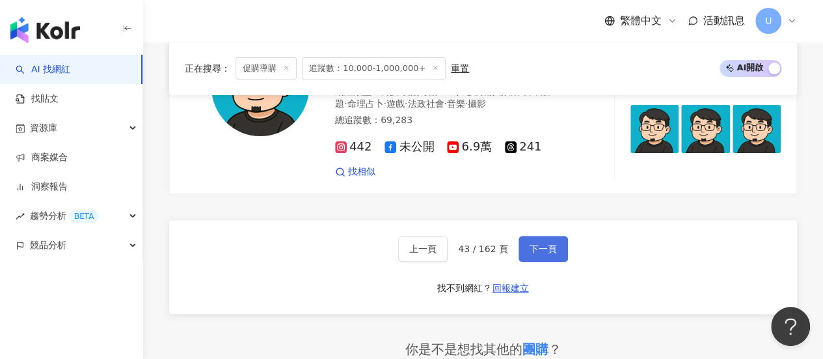
click at [534, 243] on span "下一頁" at bounding box center [543, 248] width 27 height 10
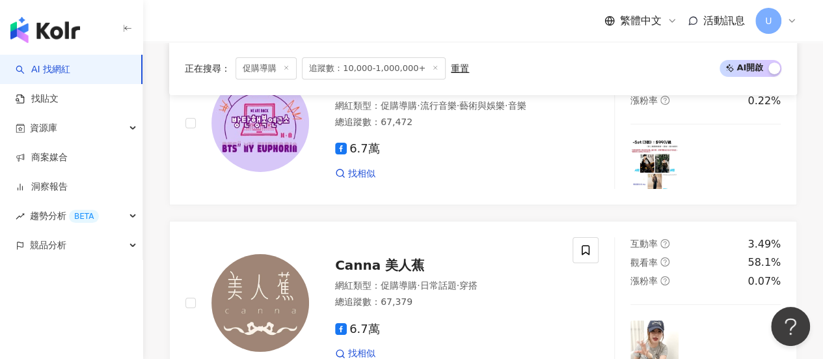
scroll to position [2270, 0]
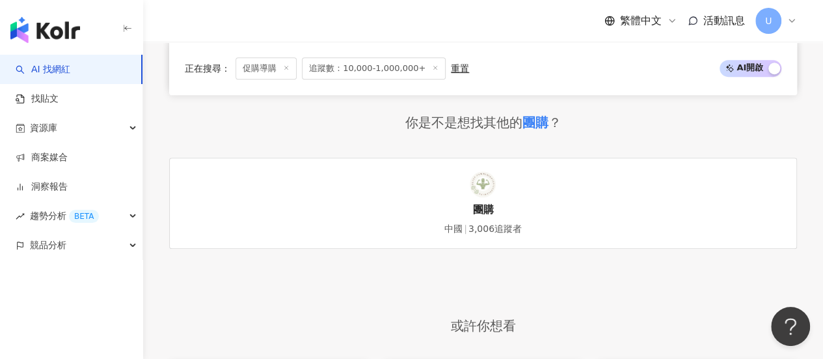
scroll to position [2595, 0]
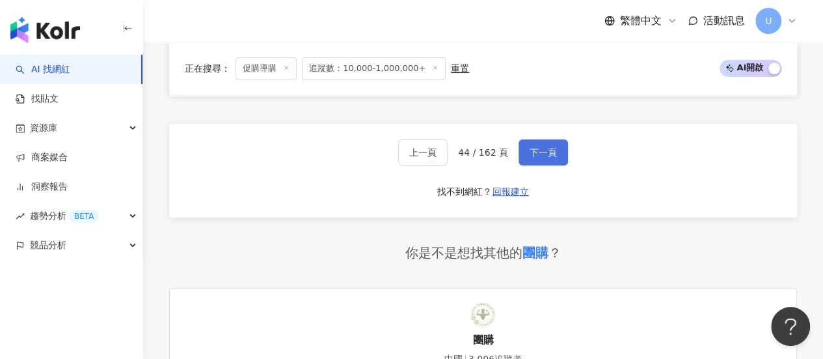
click at [539, 157] on span "下一頁" at bounding box center [543, 152] width 27 height 10
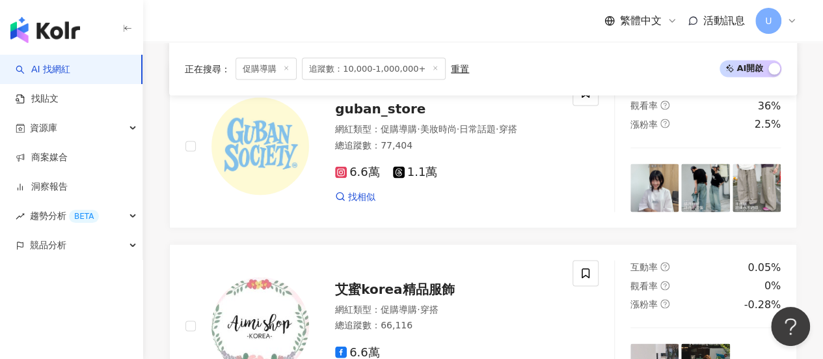
scroll to position [2562, 0]
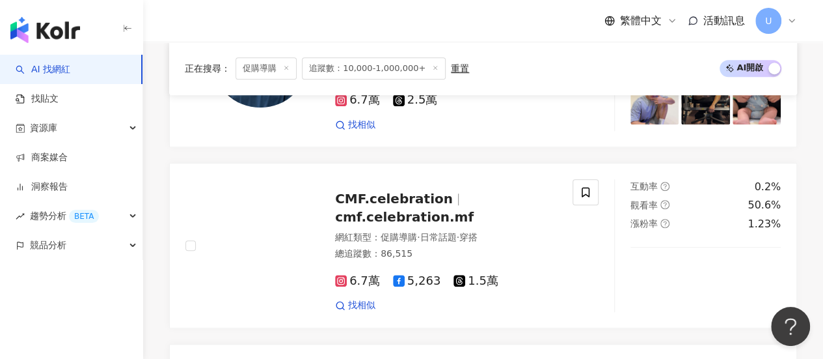
scroll to position [350, 0]
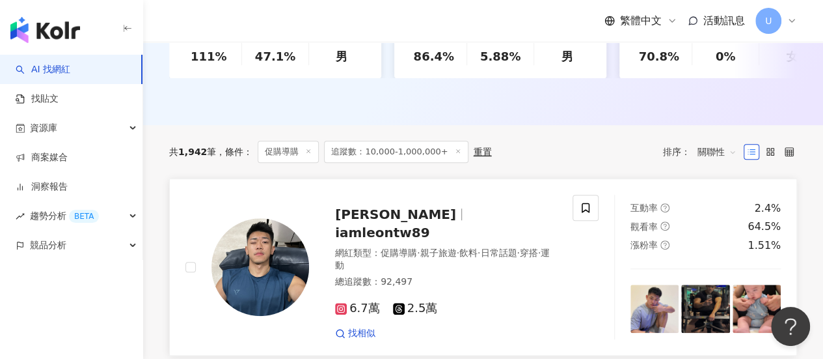
click at [407, 226] on span "iamleontw89" at bounding box center [382, 232] width 94 height 16
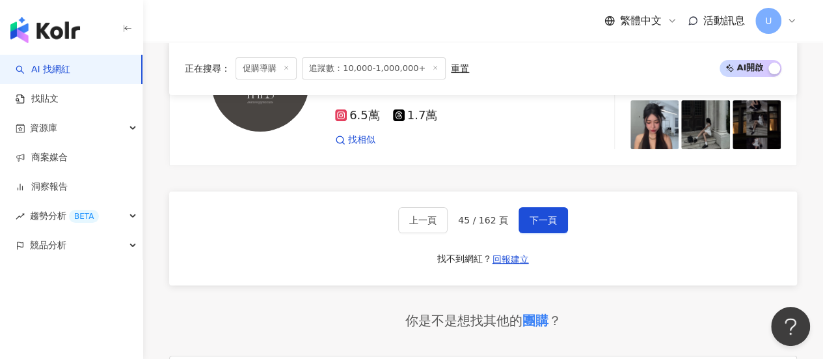
scroll to position [2432, 0]
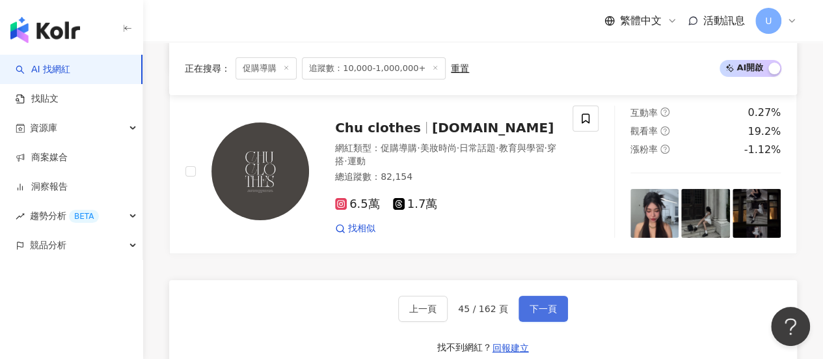
click at [545, 303] on button "下一頁" at bounding box center [543, 308] width 49 height 26
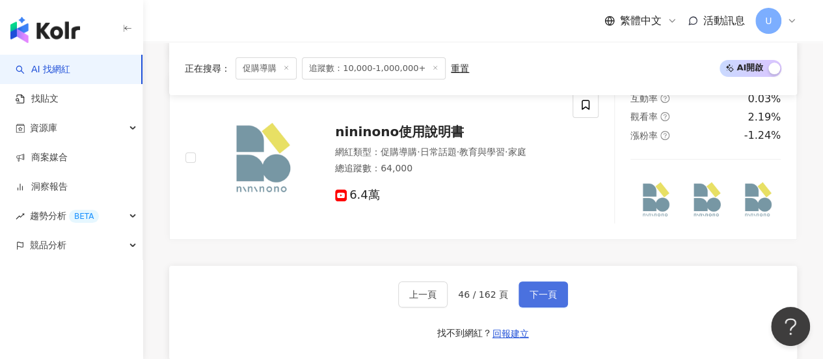
click at [532, 297] on span "下一頁" at bounding box center [543, 294] width 27 height 10
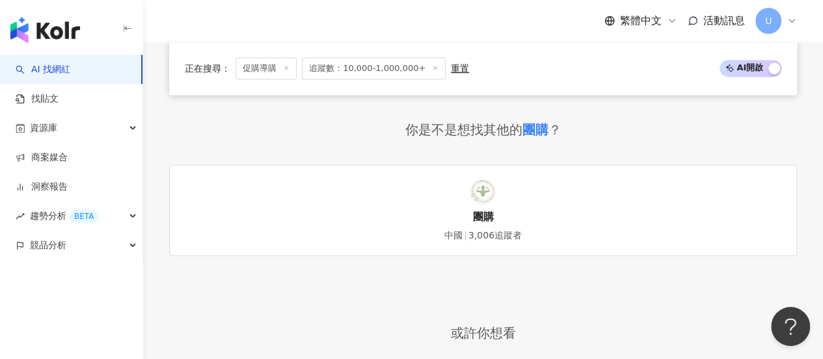
scroll to position [2677, 0]
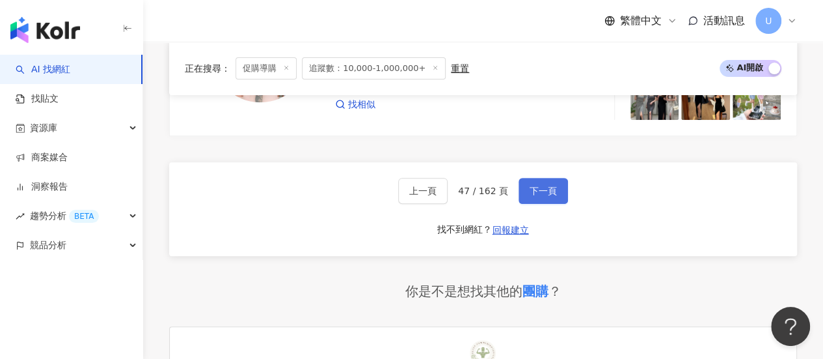
click at [541, 185] on span "下一頁" at bounding box center [543, 190] width 27 height 10
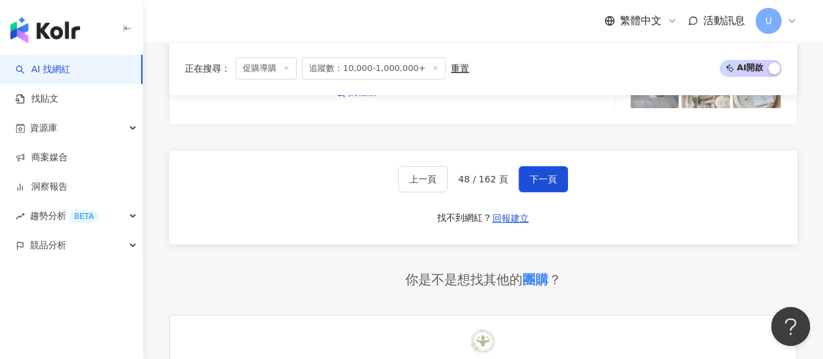
scroll to position [2496, 0]
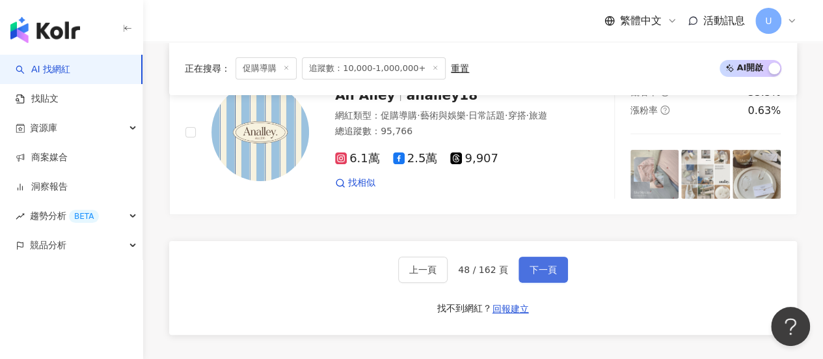
click at [547, 264] on span "下一頁" at bounding box center [543, 269] width 27 height 10
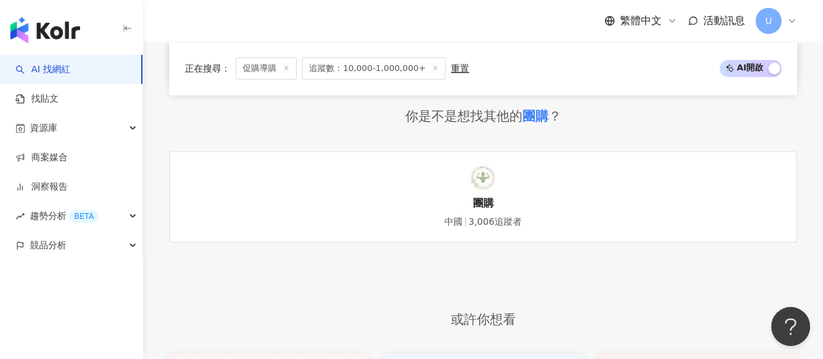
scroll to position [2581, 0]
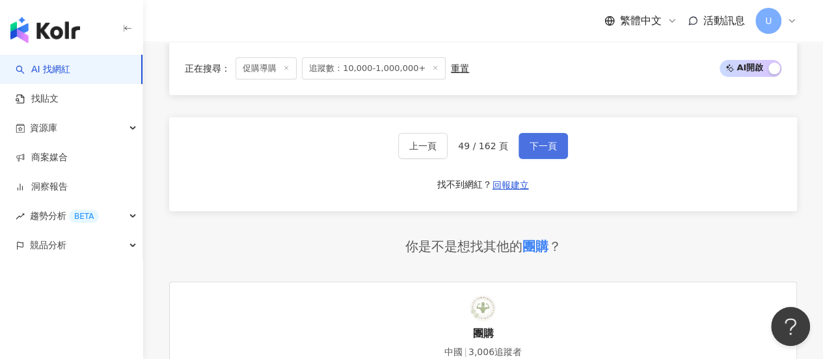
click at [547, 151] on span "下一頁" at bounding box center [543, 146] width 27 height 10
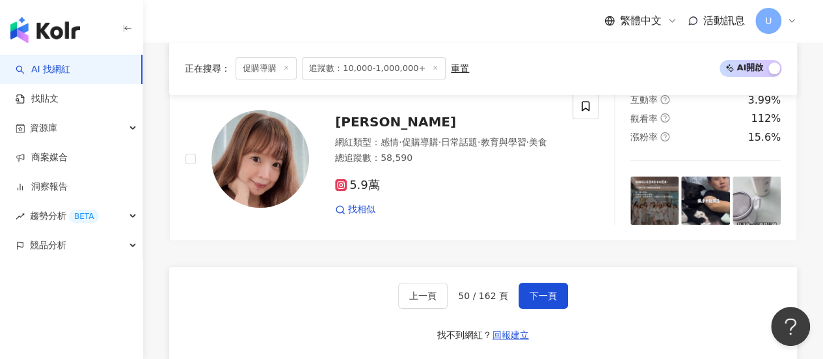
scroll to position [2444, 0]
click at [557, 290] on button "下一頁" at bounding box center [543, 295] width 49 height 26
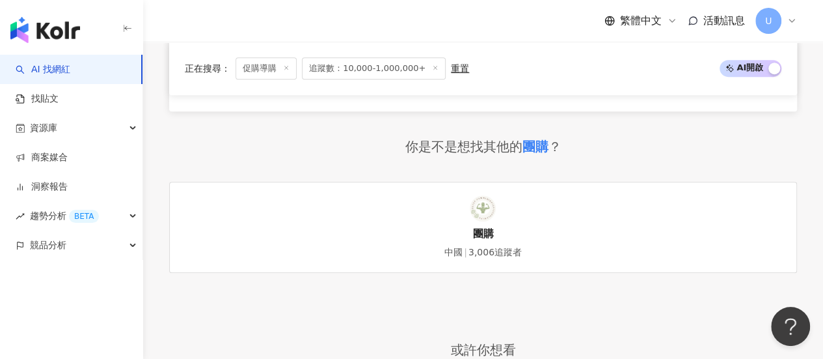
scroll to position [2673, 0]
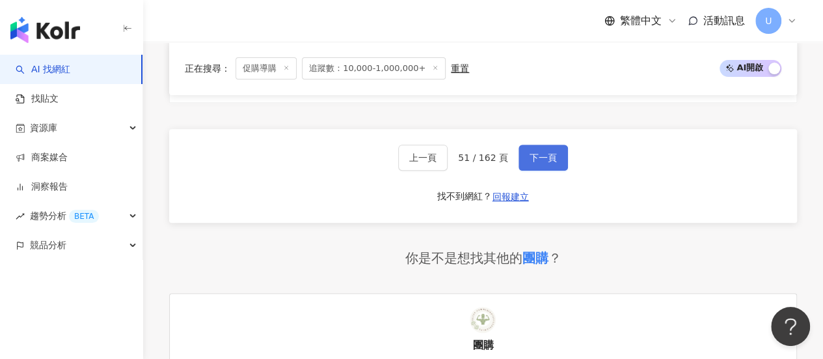
click at [540, 144] on button "下一頁" at bounding box center [543, 157] width 49 height 26
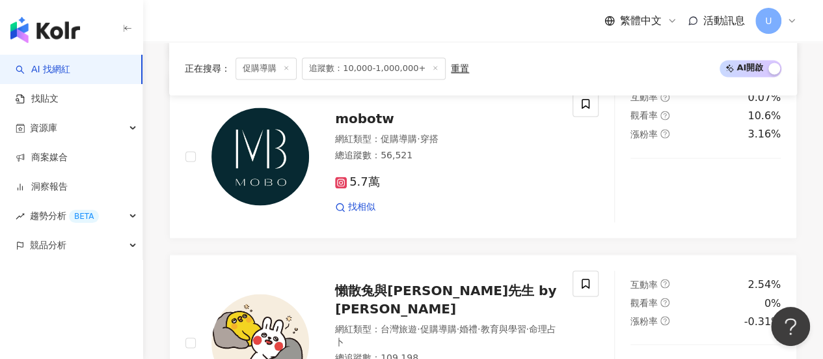
scroll to position [955, 0]
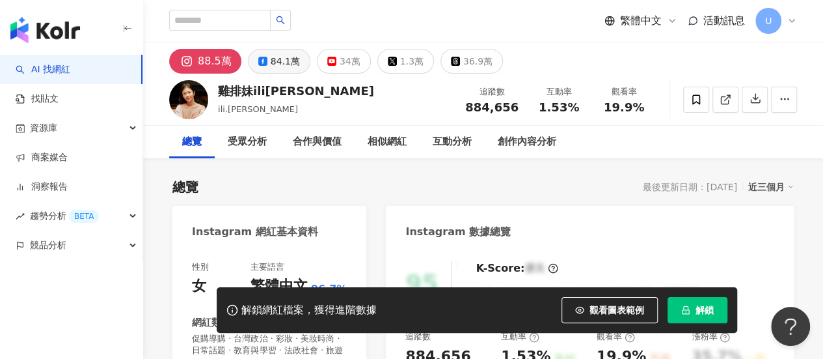
click at [274, 64] on div "84.1萬" at bounding box center [285, 61] width 29 height 18
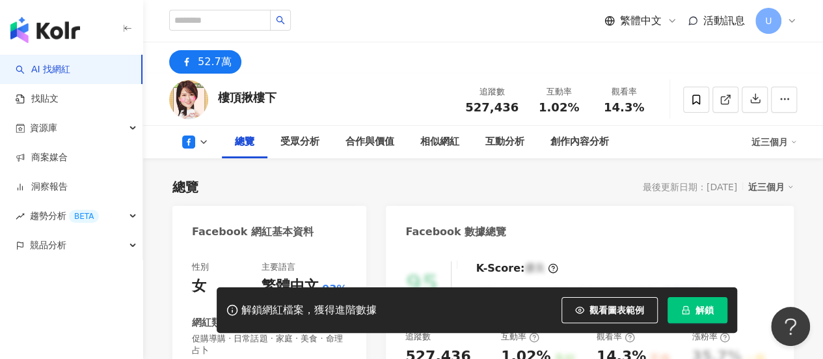
scroll to position [195, 0]
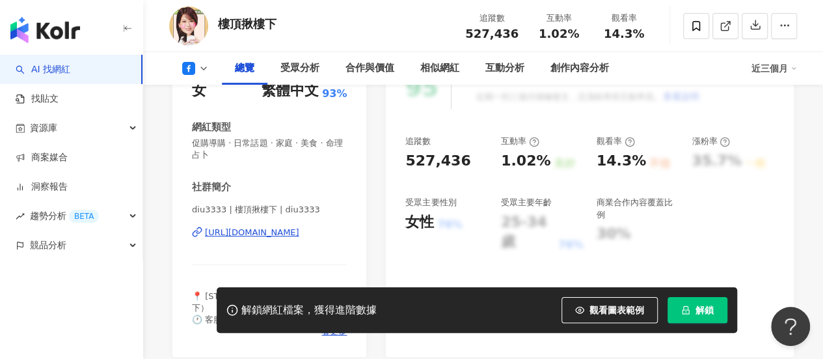
click at [286, 234] on div "https://www.facebook.com/100257589630459" at bounding box center [252, 232] width 94 height 12
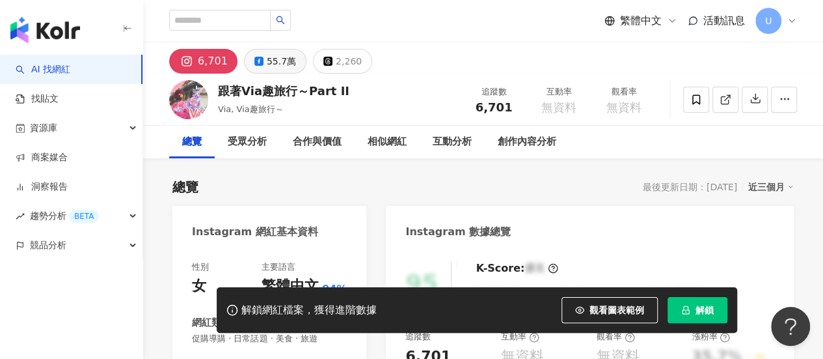
drag, startPoint x: 217, startPoint y: 163, endPoint x: 260, endPoint y: 57, distance: 115.0
click at [260, 57] on button "55.7萬" at bounding box center [275, 61] width 62 height 25
click at [276, 55] on div "55.7萬" at bounding box center [281, 61] width 29 height 18
click at [278, 64] on div "55.7萬" at bounding box center [281, 61] width 29 height 18
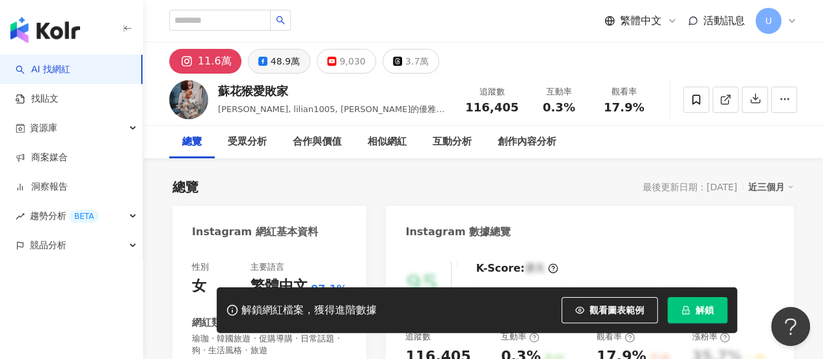
click at [278, 53] on div "48.9萬" at bounding box center [285, 61] width 29 height 18
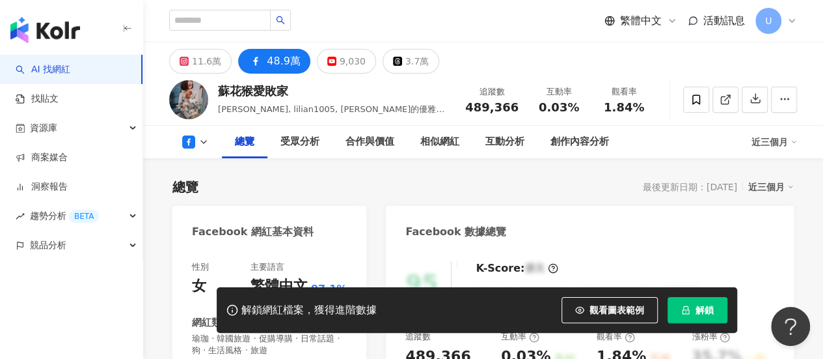
scroll to position [260, 0]
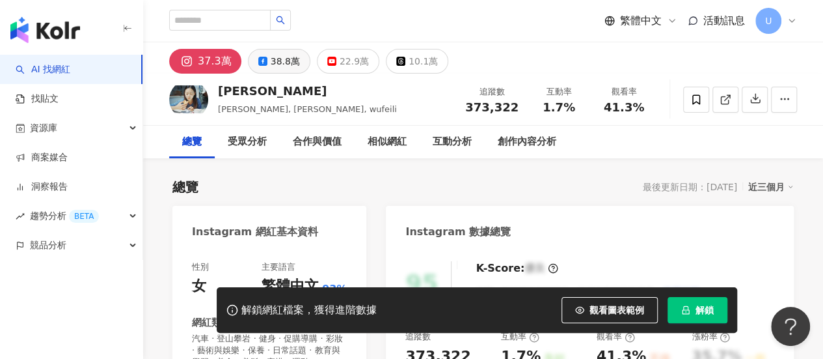
click at [258, 63] on icon at bounding box center [262, 61] width 9 height 9
click at [271, 63] on div "38.8萬" at bounding box center [285, 61] width 29 height 18
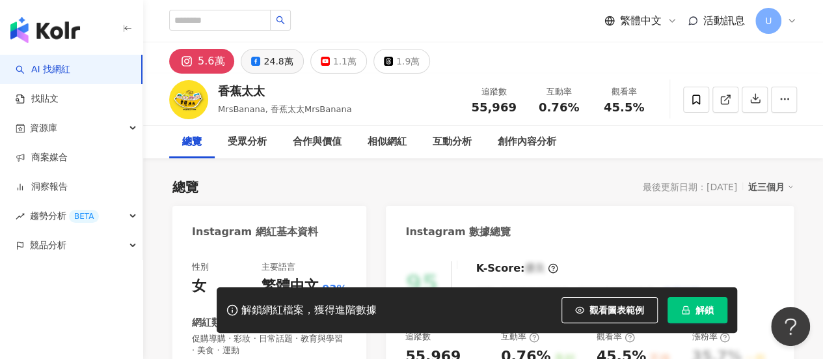
click at [273, 61] on div "24.8萬" at bounding box center [278, 61] width 29 height 18
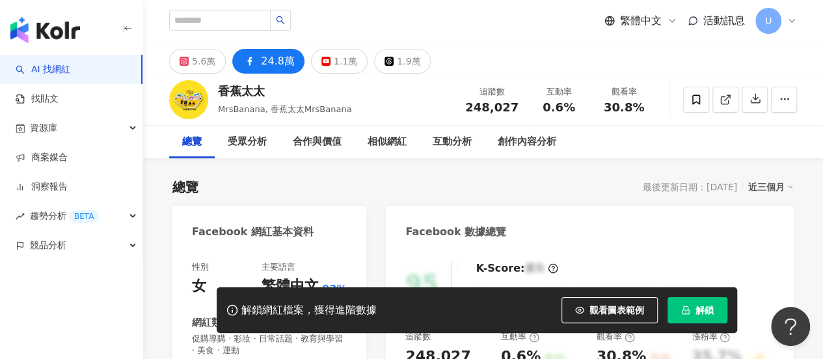
scroll to position [195, 0]
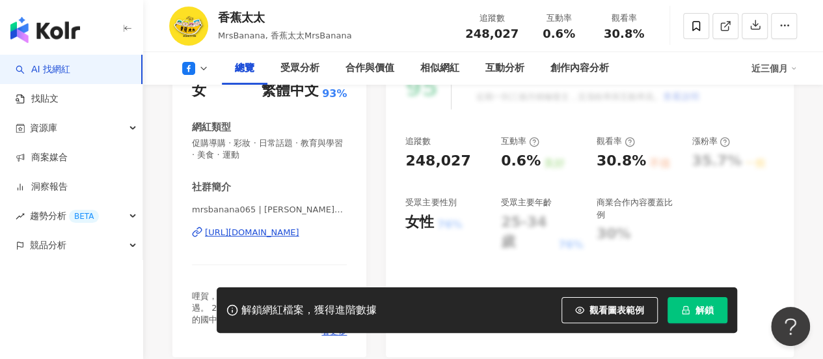
click at [269, 234] on div "https://www.facebook.com/224732440875028" at bounding box center [252, 232] width 94 height 12
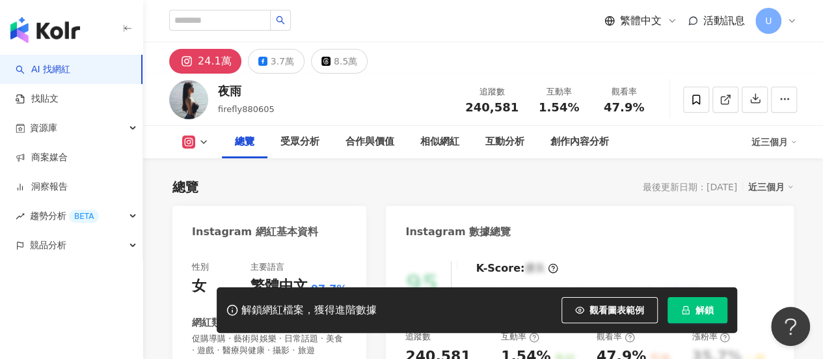
scroll to position [195, 0]
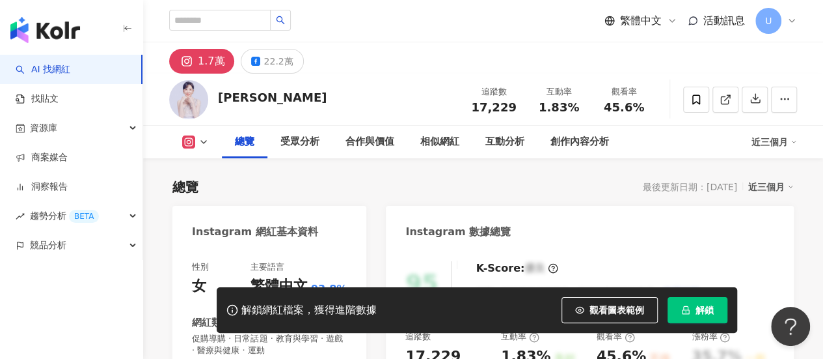
scroll to position [325, 0]
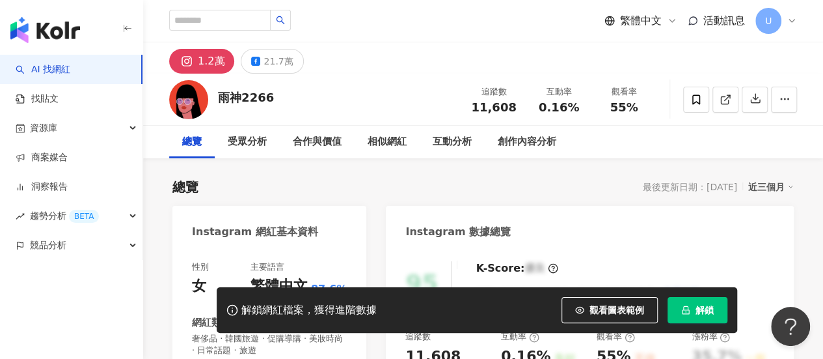
click at [280, 72] on button "21.7萬" at bounding box center [272, 61] width 62 height 25
click at [280, 66] on div "21.7萬" at bounding box center [278, 61] width 29 height 18
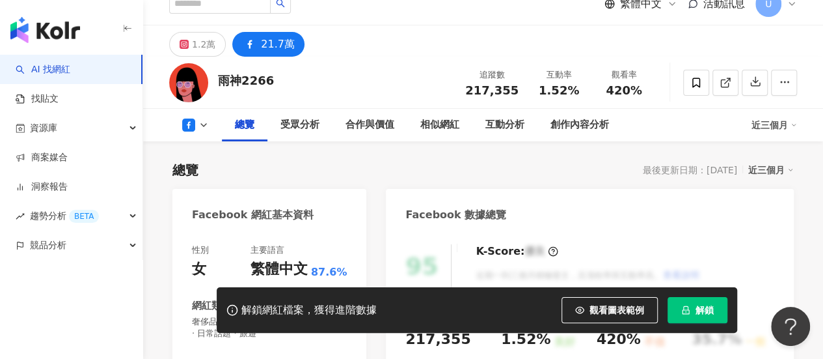
scroll to position [195, 0]
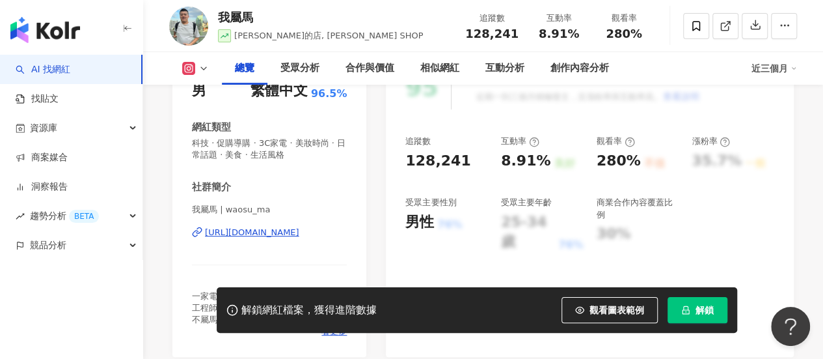
scroll to position [312, 0]
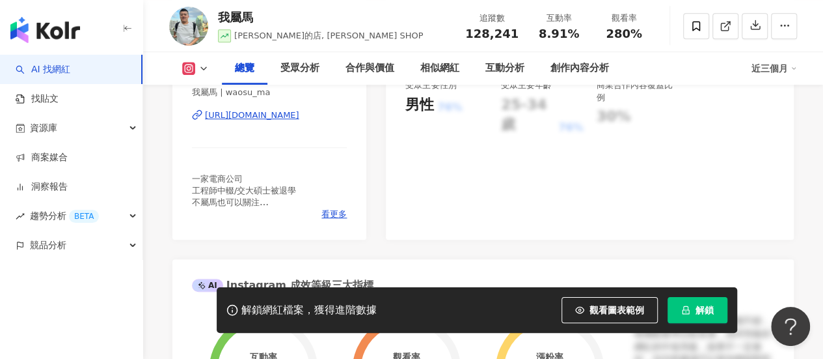
click at [299, 109] on div "https://www.instagram.com/waosu_ma/" at bounding box center [252, 115] width 94 height 12
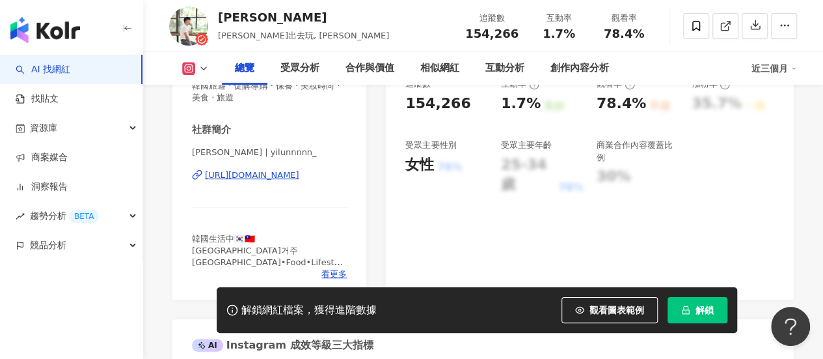
scroll to position [260, 0]
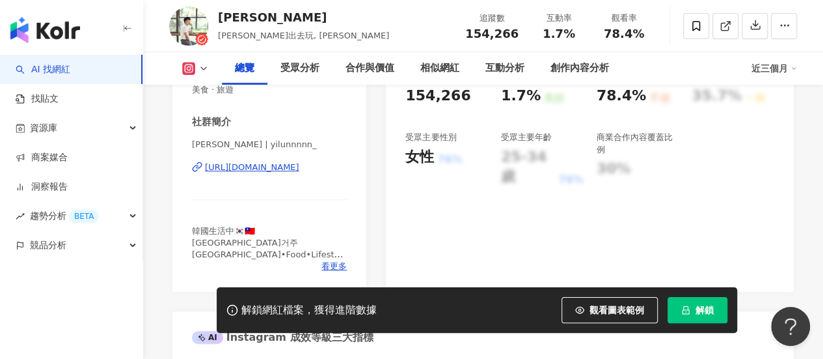
click at [280, 170] on div "[URL][DOMAIN_NAME]" at bounding box center [252, 167] width 94 height 12
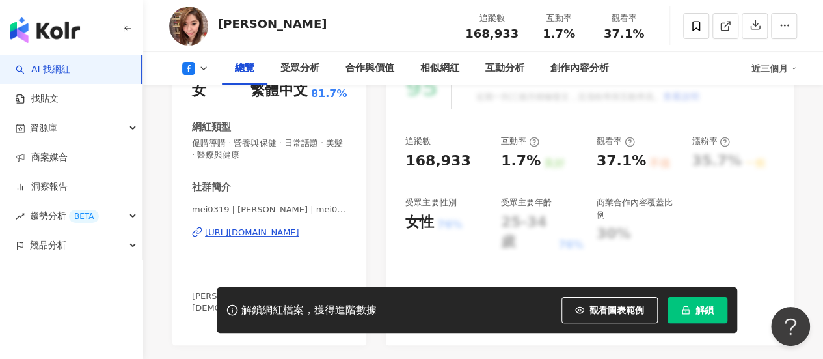
click at [295, 235] on div "[URL][DOMAIN_NAME]" at bounding box center [252, 232] width 94 height 12
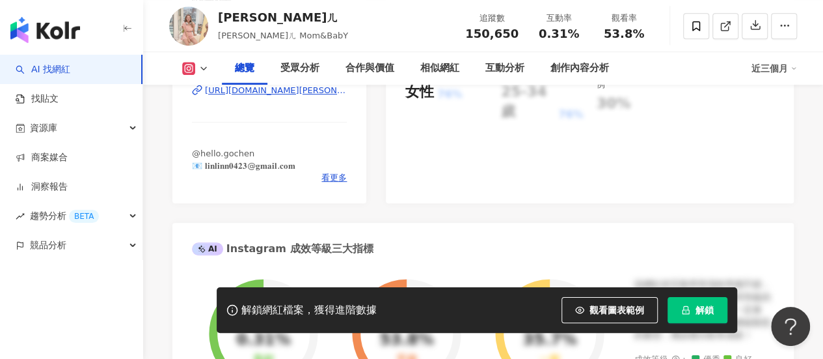
click at [291, 96] on div "https://www.instagram.com/lin.linn/" at bounding box center [276, 91] width 142 height 12
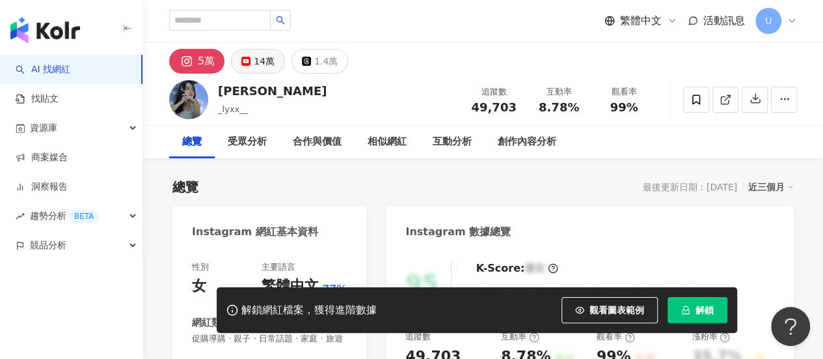
click at [258, 65] on div "14萬" at bounding box center [264, 61] width 21 height 18
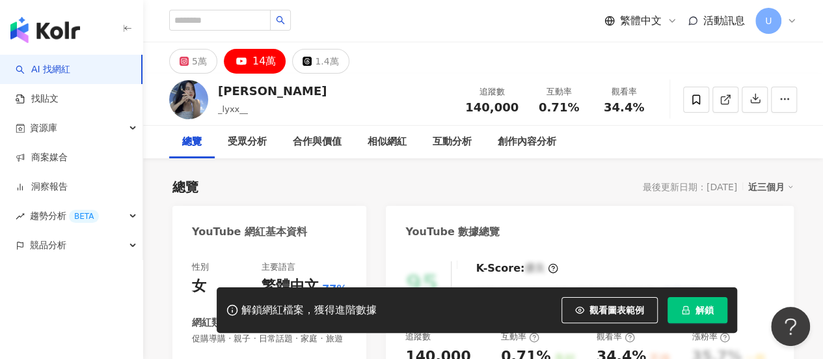
scroll to position [195, 0]
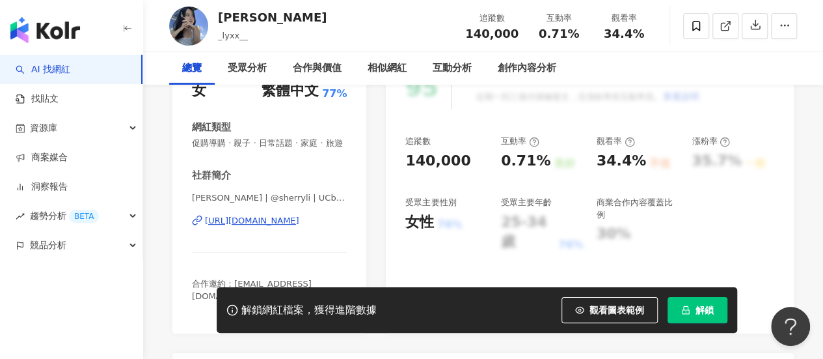
click at [299, 226] on div "https://www.youtube.com/channel/UCb5CLIe2eKtSC5Eq7XmgZoQ" at bounding box center [252, 221] width 94 height 12
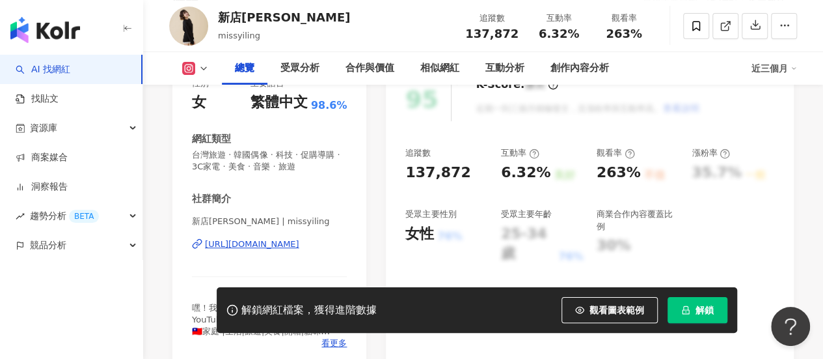
scroll to position [195, 0]
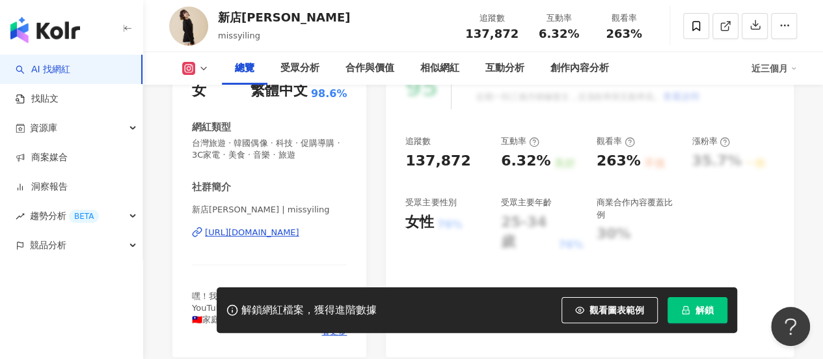
click at [299, 234] on div "[URL][DOMAIN_NAME]" at bounding box center [252, 232] width 94 height 12
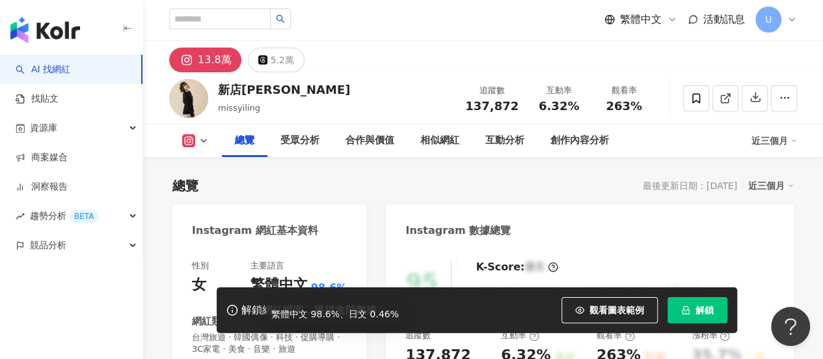
scroll to position [0, 0]
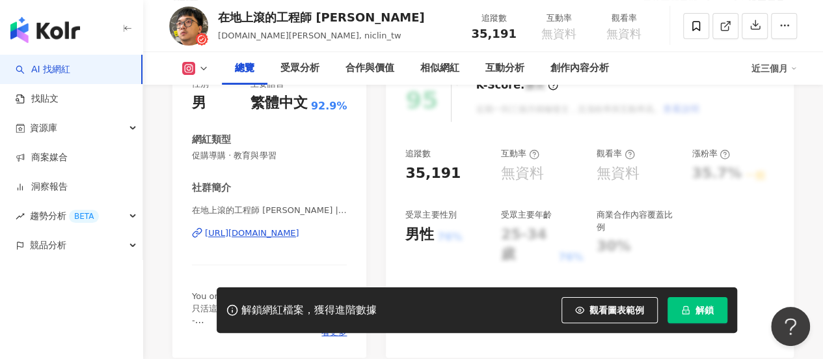
scroll to position [195, 0]
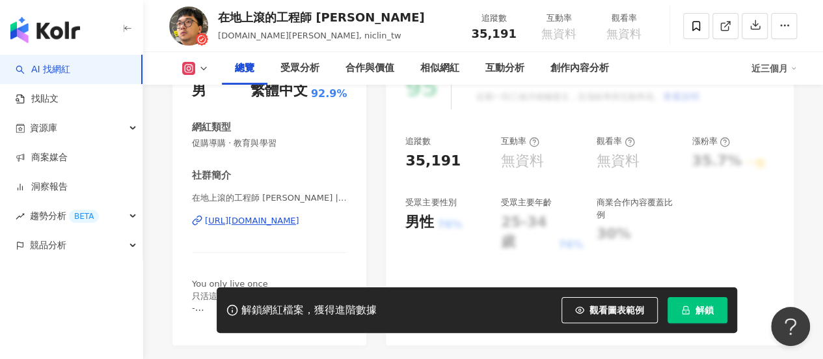
click at [268, 218] on div "[URL][DOMAIN_NAME]" at bounding box center [252, 221] width 94 height 12
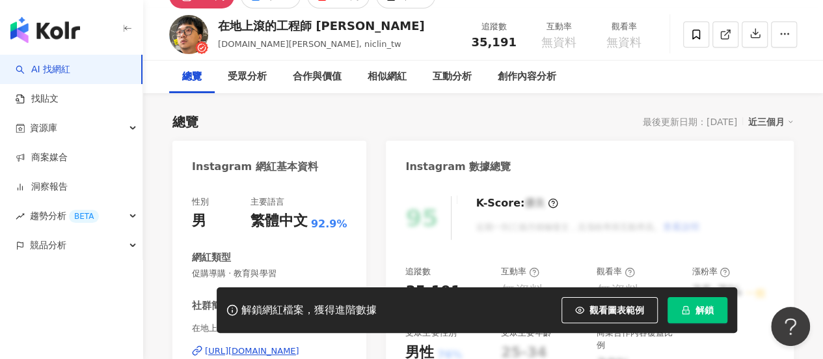
scroll to position [0, 0]
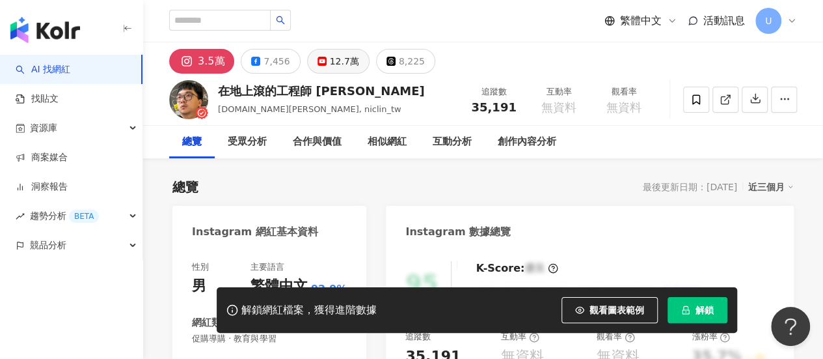
click at [330, 56] on div "12.7萬" at bounding box center [344, 61] width 29 height 18
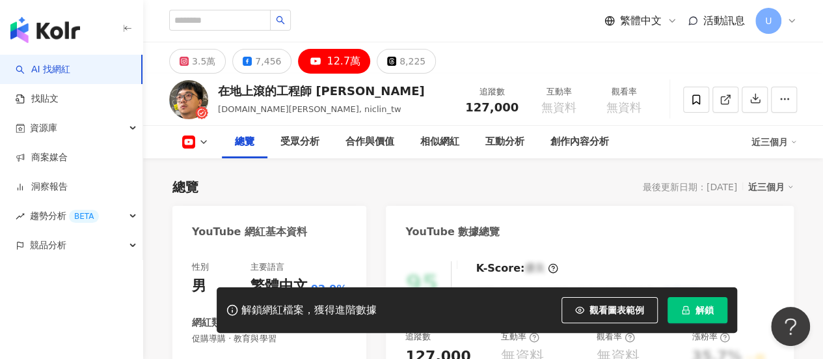
scroll to position [195, 0]
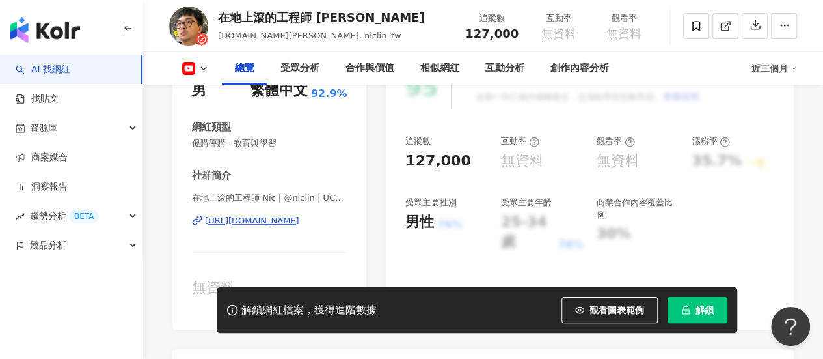
click at [269, 224] on div "https://www.youtube.com/channel/UC5TB0Pv2k1LdtGeMB6ErtJQ" at bounding box center [252, 221] width 94 height 12
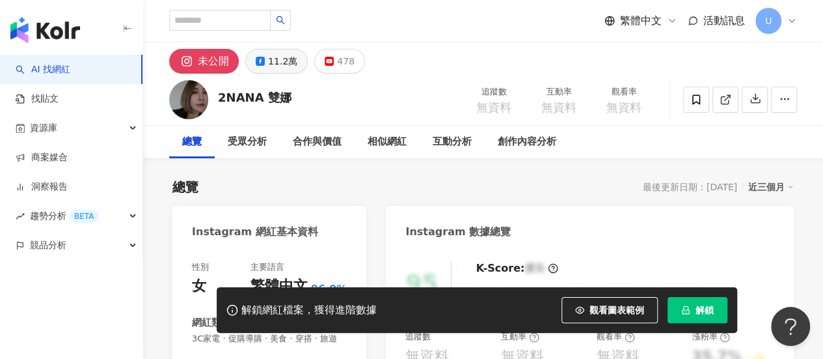
click at [281, 61] on div "11.2萬" at bounding box center [282, 61] width 29 height 18
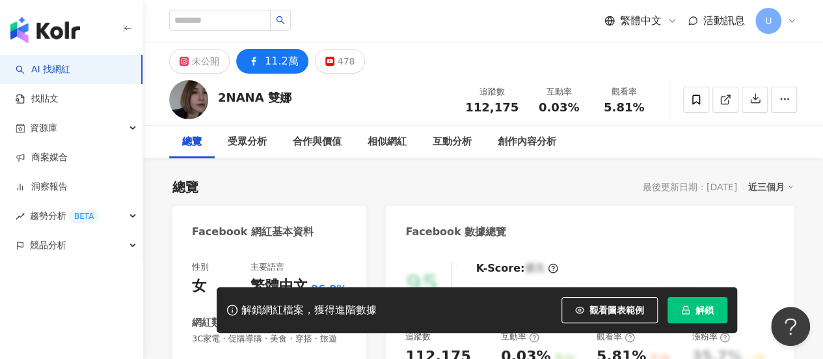
scroll to position [260, 0]
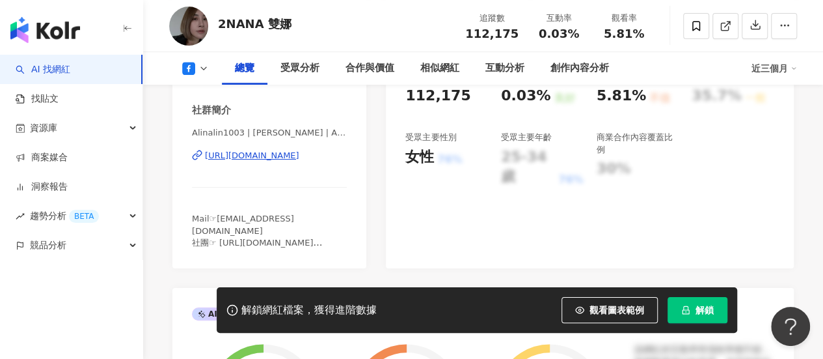
click at [290, 161] on div "[URL][DOMAIN_NAME]" at bounding box center [252, 156] width 94 height 12
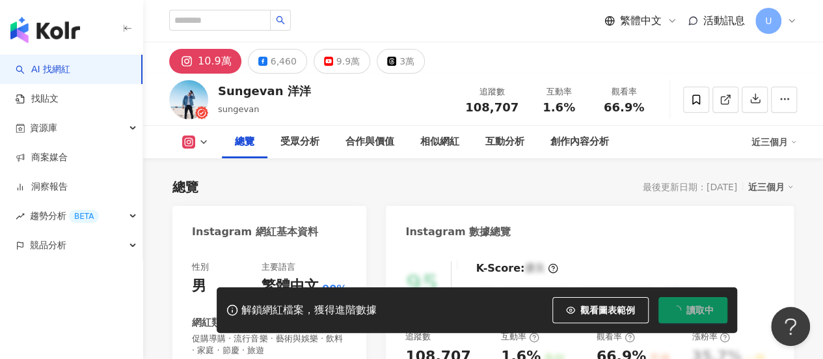
scroll to position [260, 0]
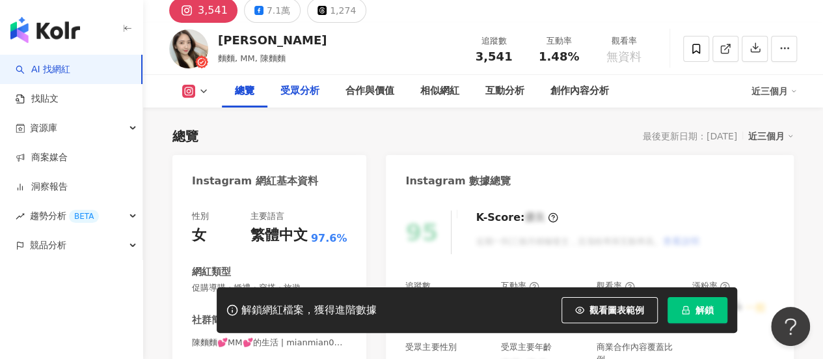
click at [277, 18] on button "7.1萬" at bounding box center [272, 10] width 57 height 25
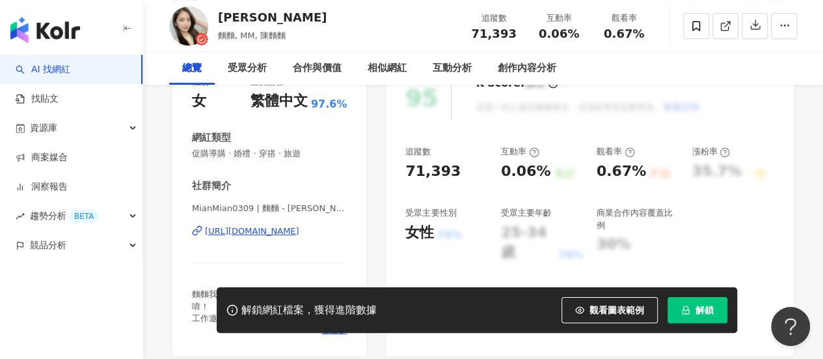
scroll to position [259, 0]
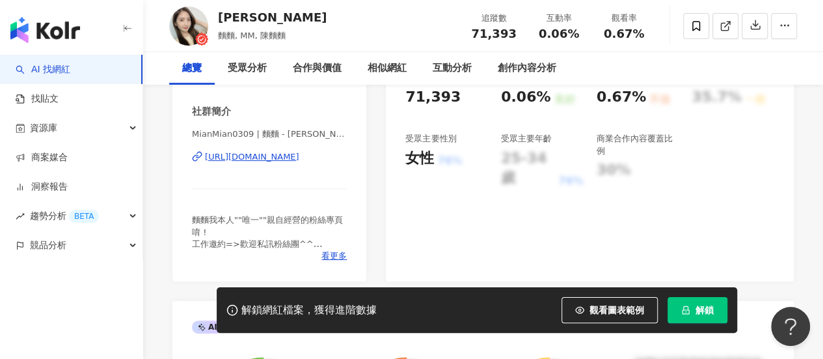
click at [284, 156] on div "https://www.facebook.com/235039493308770" at bounding box center [252, 157] width 94 height 12
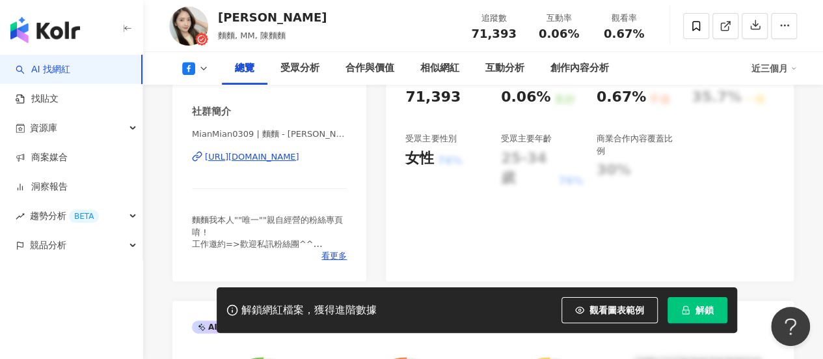
scroll to position [260, 0]
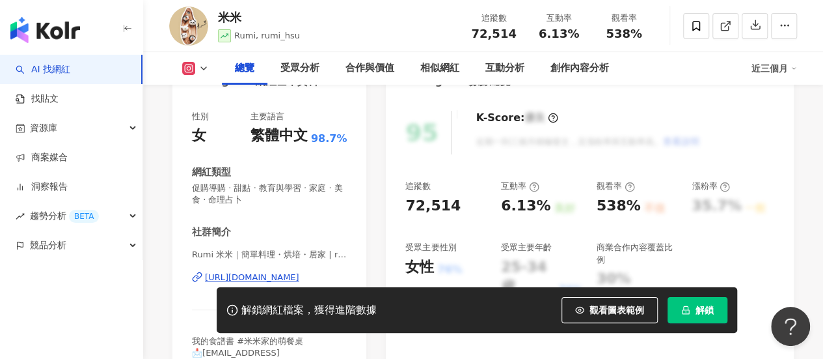
scroll to position [260, 0]
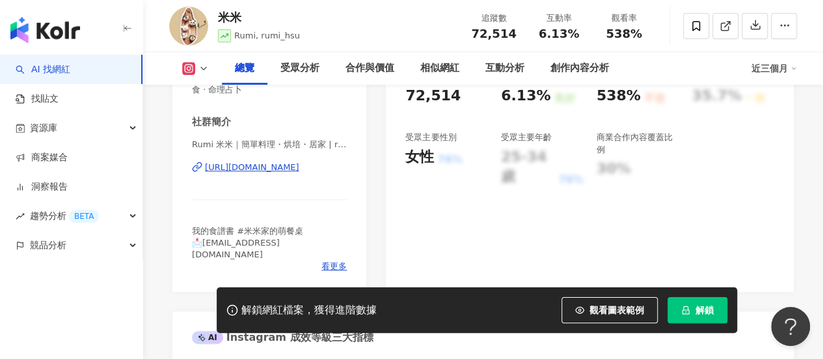
click at [261, 169] on div "https://www.instagram.com/rumi_hsu/" at bounding box center [252, 167] width 94 height 12
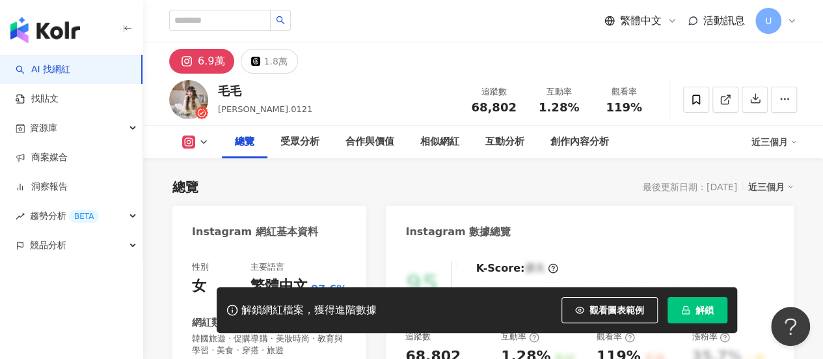
scroll to position [260, 0]
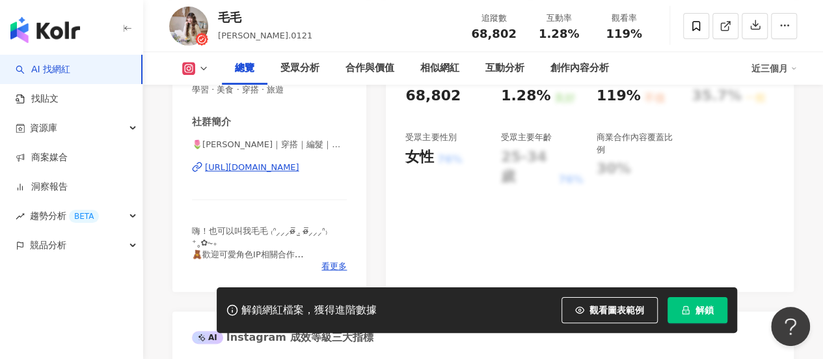
click at [288, 169] on div "[URL][DOMAIN_NAME]" at bounding box center [252, 167] width 94 height 12
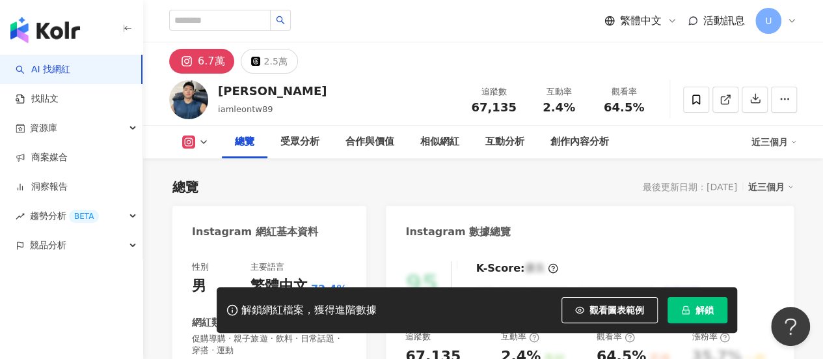
scroll to position [260, 0]
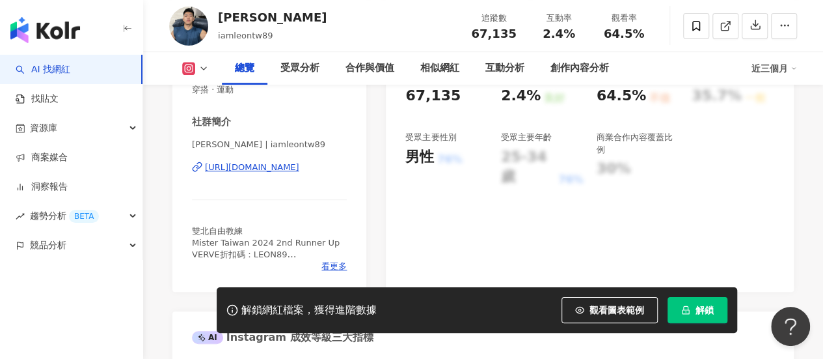
click at [299, 169] on div "[URL][DOMAIN_NAME]" at bounding box center [252, 167] width 94 height 12
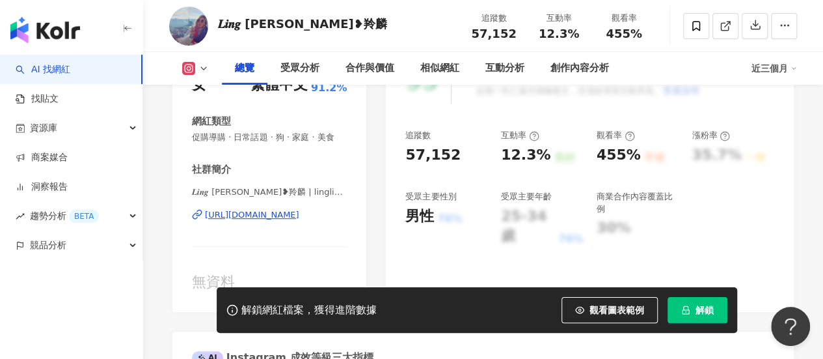
scroll to position [260, 0]
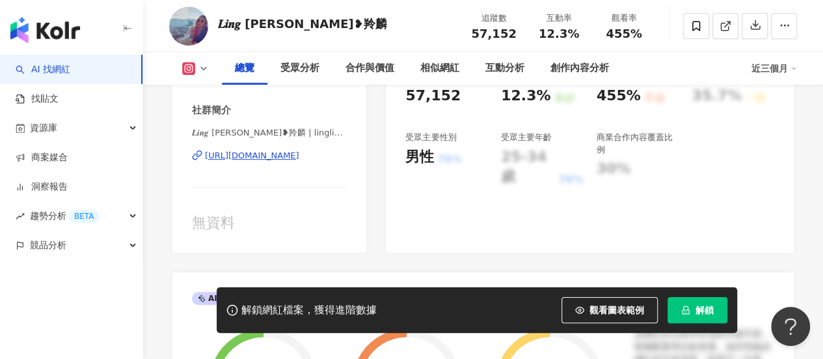
click at [277, 161] on div "[URL][DOMAIN_NAME]" at bounding box center [252, 156] width 94 height 12
